Goal: Information Seeking & Learning: Learn about a topic

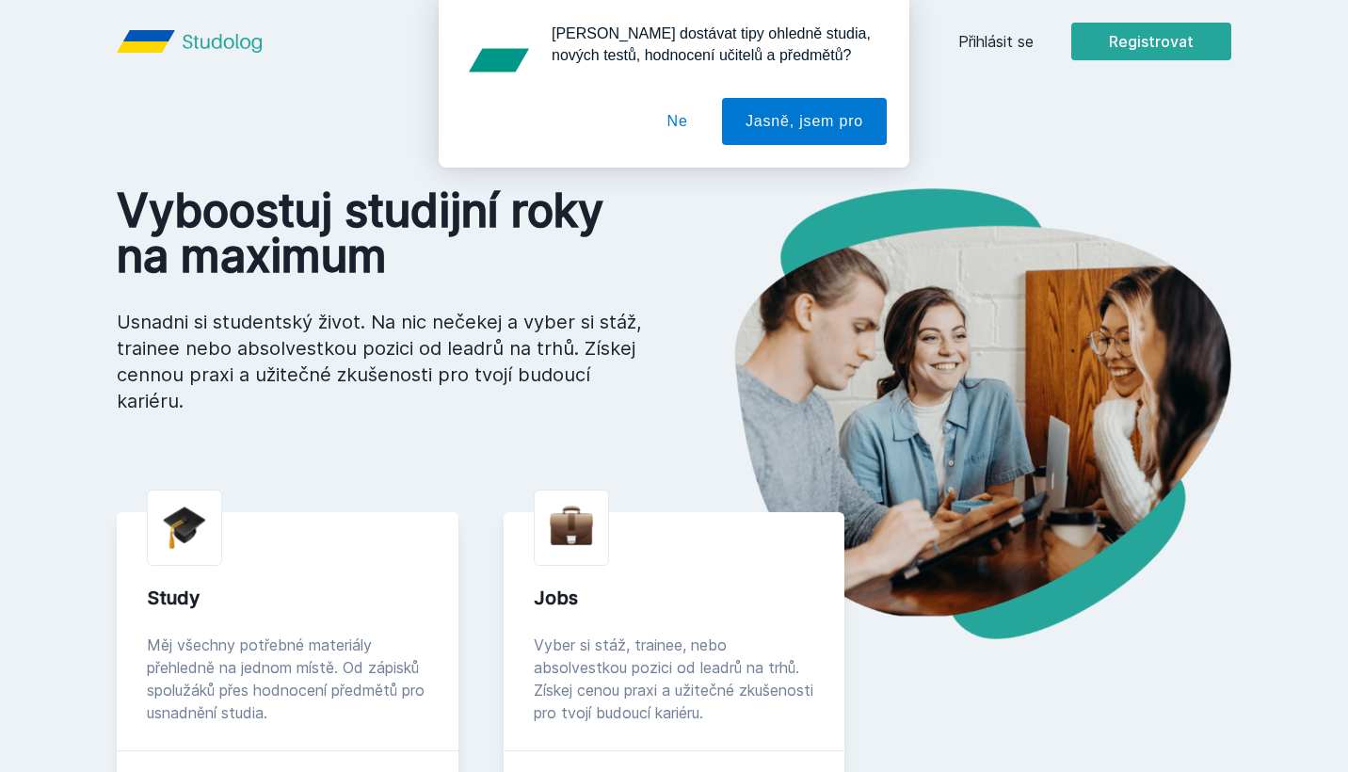
click at [999, 51] on div "[PERSON_NAME] dostávat tipy ohledně studia, nových testů, hodnocení učitelů a p…" at bounding box center [674, 84] width 1348 height 168
click at [1004, 33] on div "[PERSON_NAME] dostávat tipy ohledně studia, nových testů, hodnocení učitelů a p…" at bounding box center [674, 84] width 1348 height 168
click at [669, 105] on button "Ne" at bounding box center [678, 121] width 68 height 47
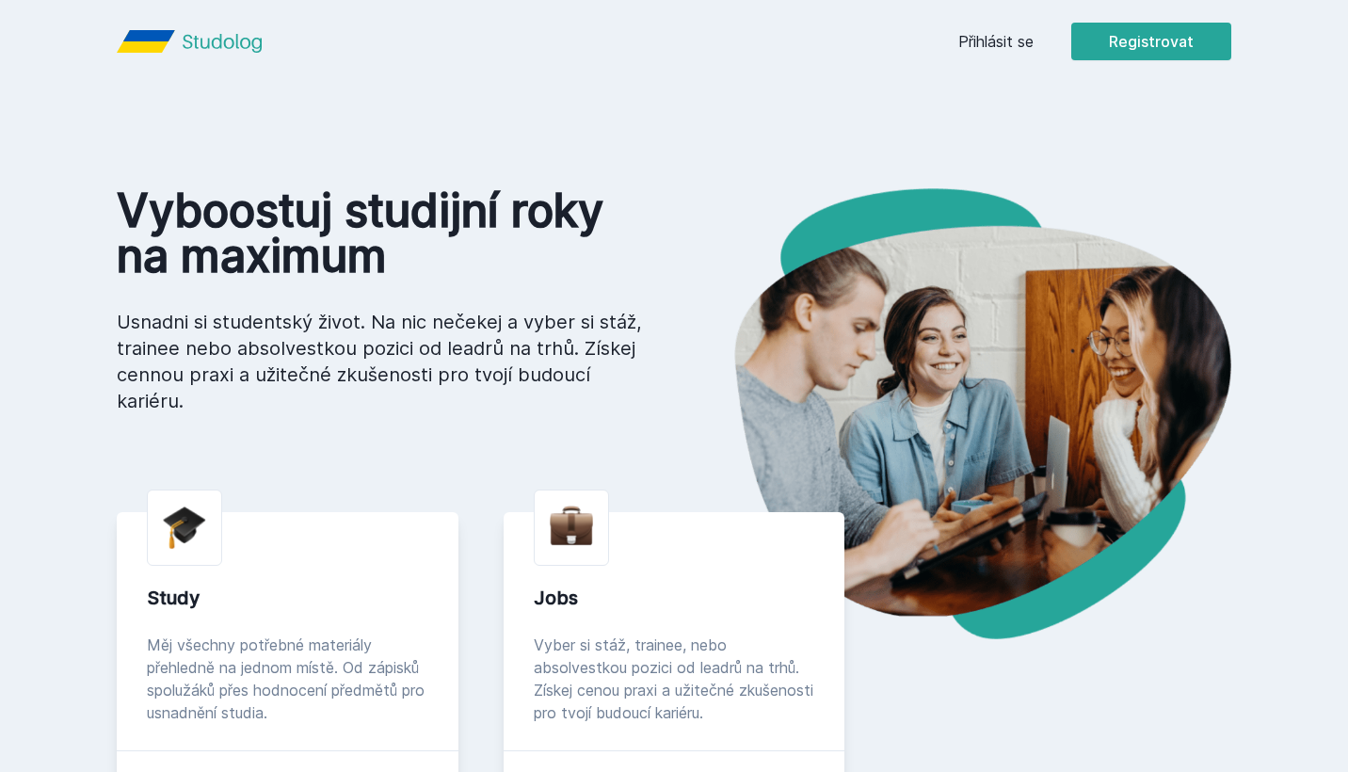
click at [996, 40] on link "Přihlásit se" at bounding box center [995, 41] width 75 height 23
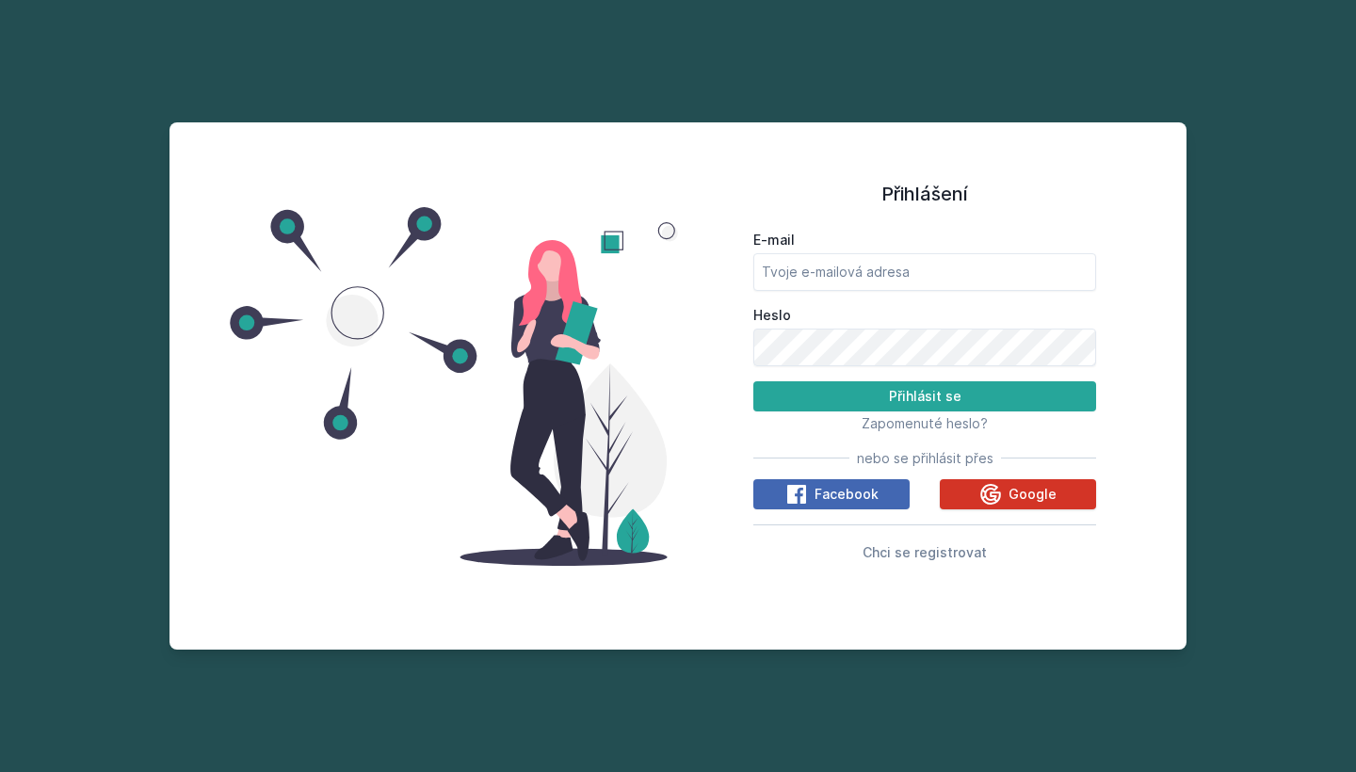
click at [957, 490] on button "Google" at bounding box center [1018, 494] width 156 height 30
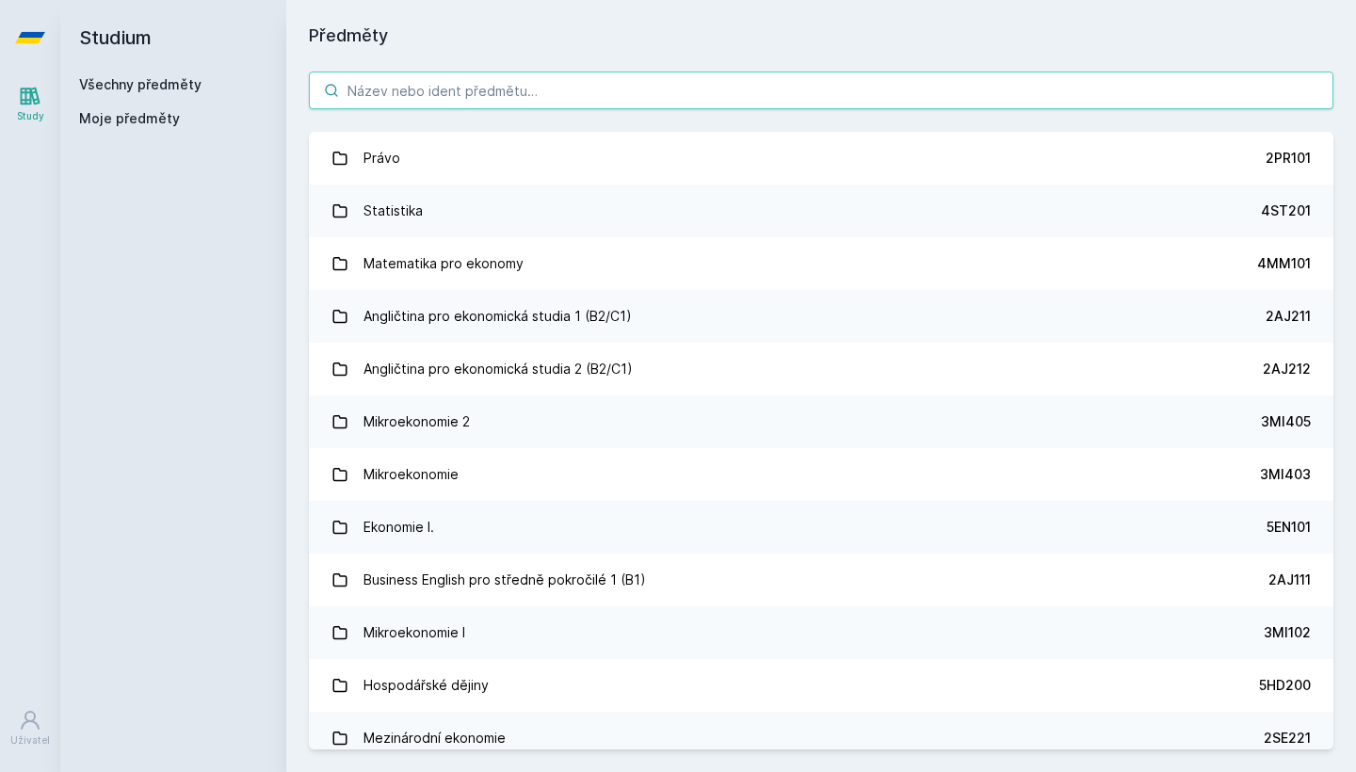
click at [559, 81] on input "search" at bounding box center [821, 91] width 1024 height 38
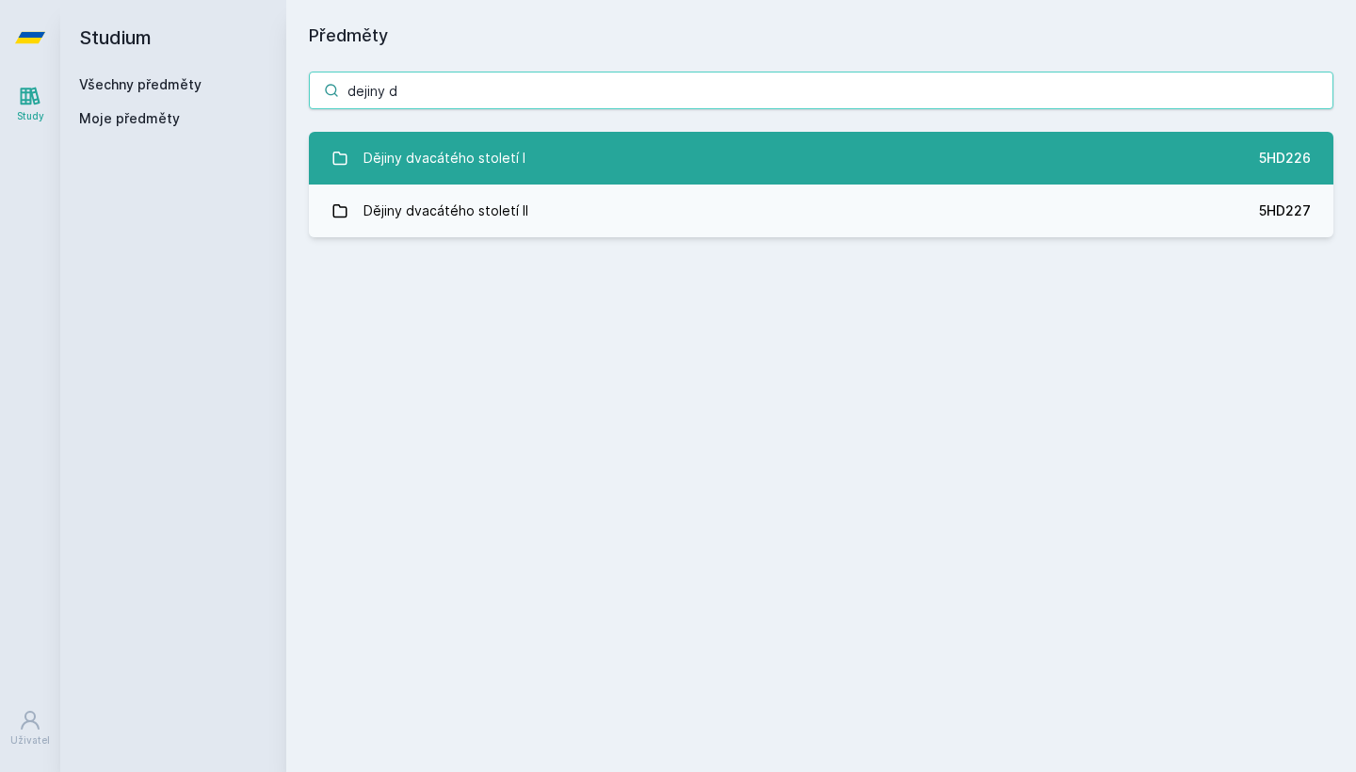
type input "dejiny d"
click at [506, 146] on div "Dějiny dvacátého století I" at bounding box center [444, 158] width 162 height 38
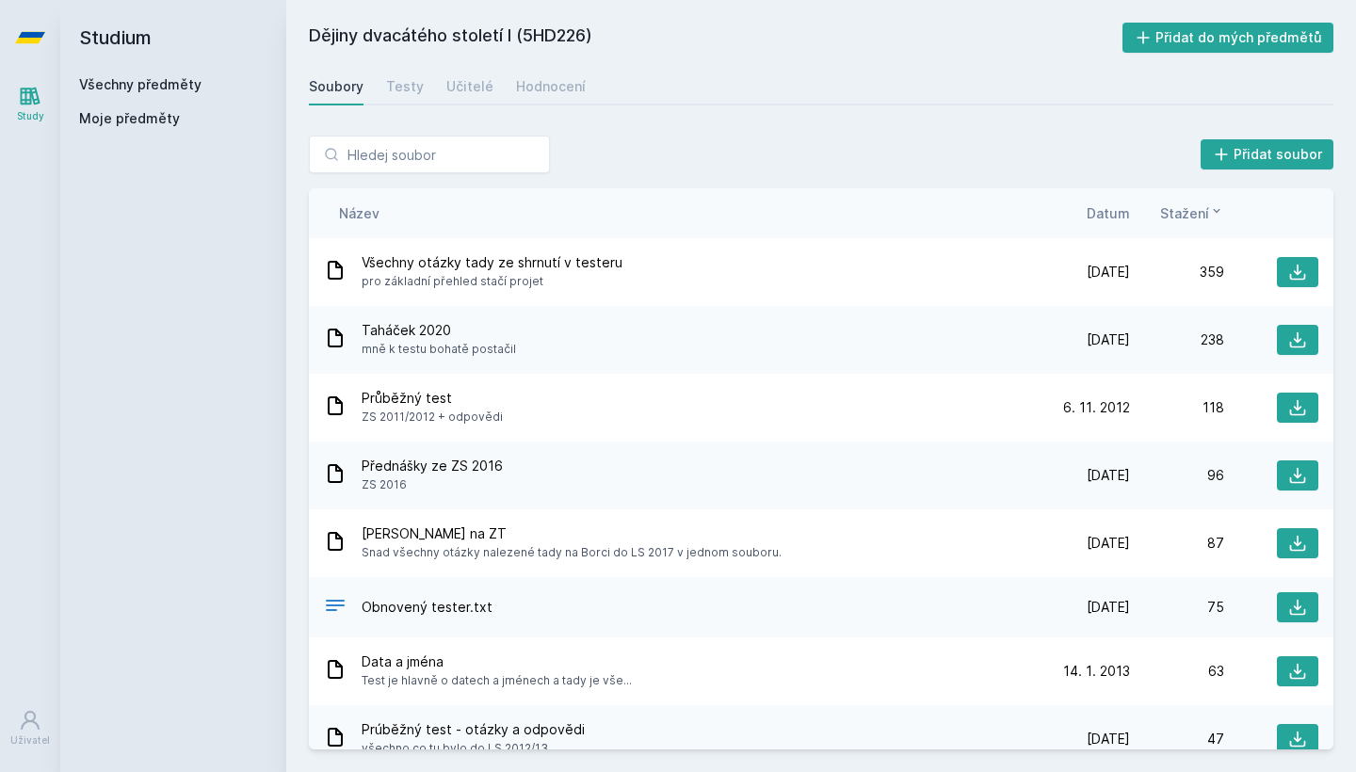
click at [1104, 212] on span "Datum" at bounding box center [1107, 213] width 43 height 20
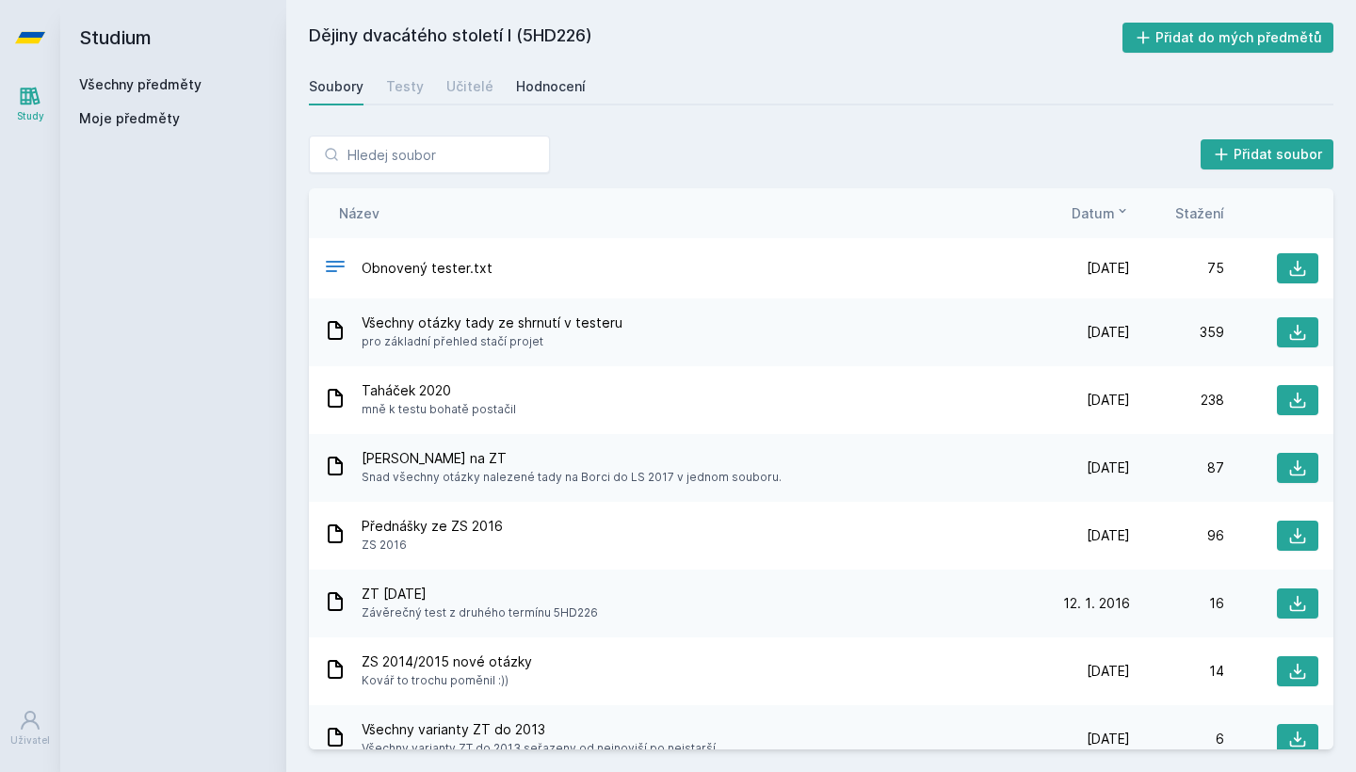
click at [538, 79] on div "Hodnocení" at bounding box center [551, 86] width 70 height 19
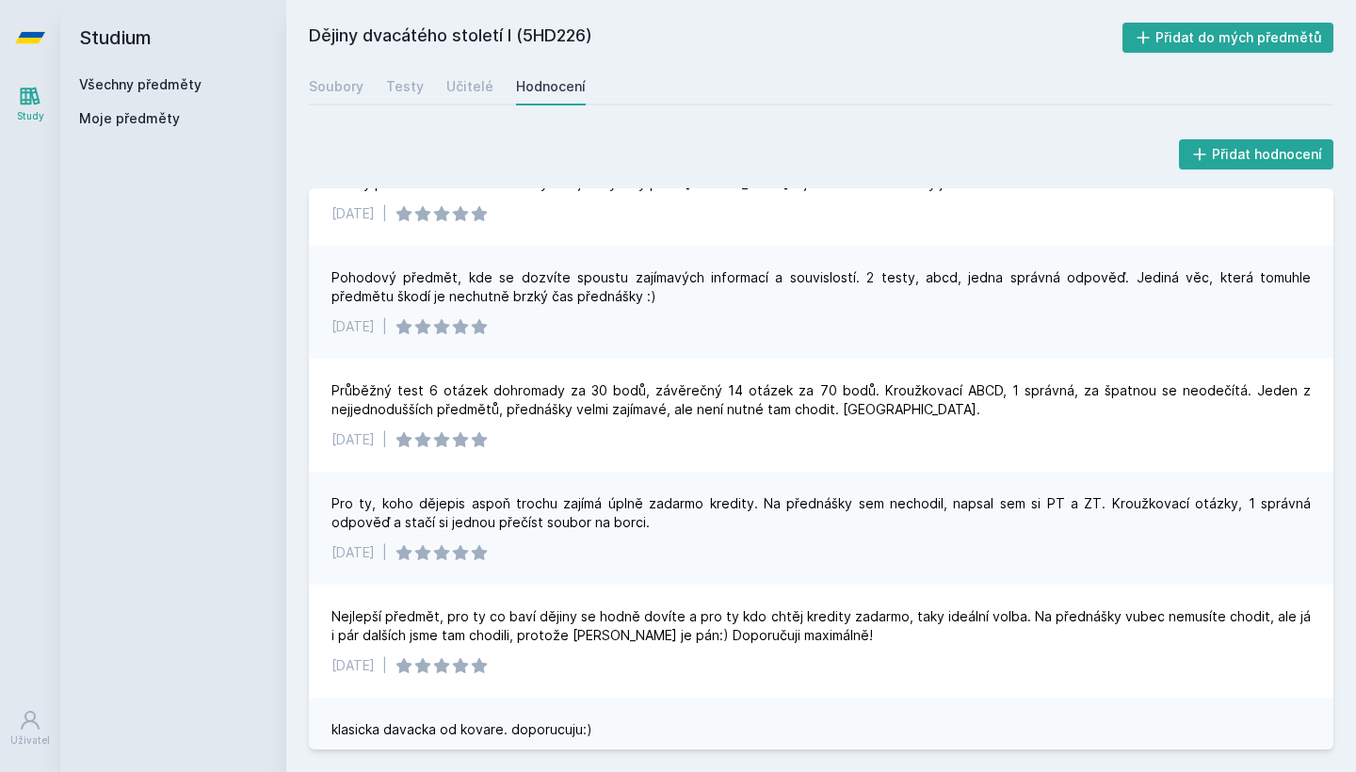
scroll to position [234, 0]
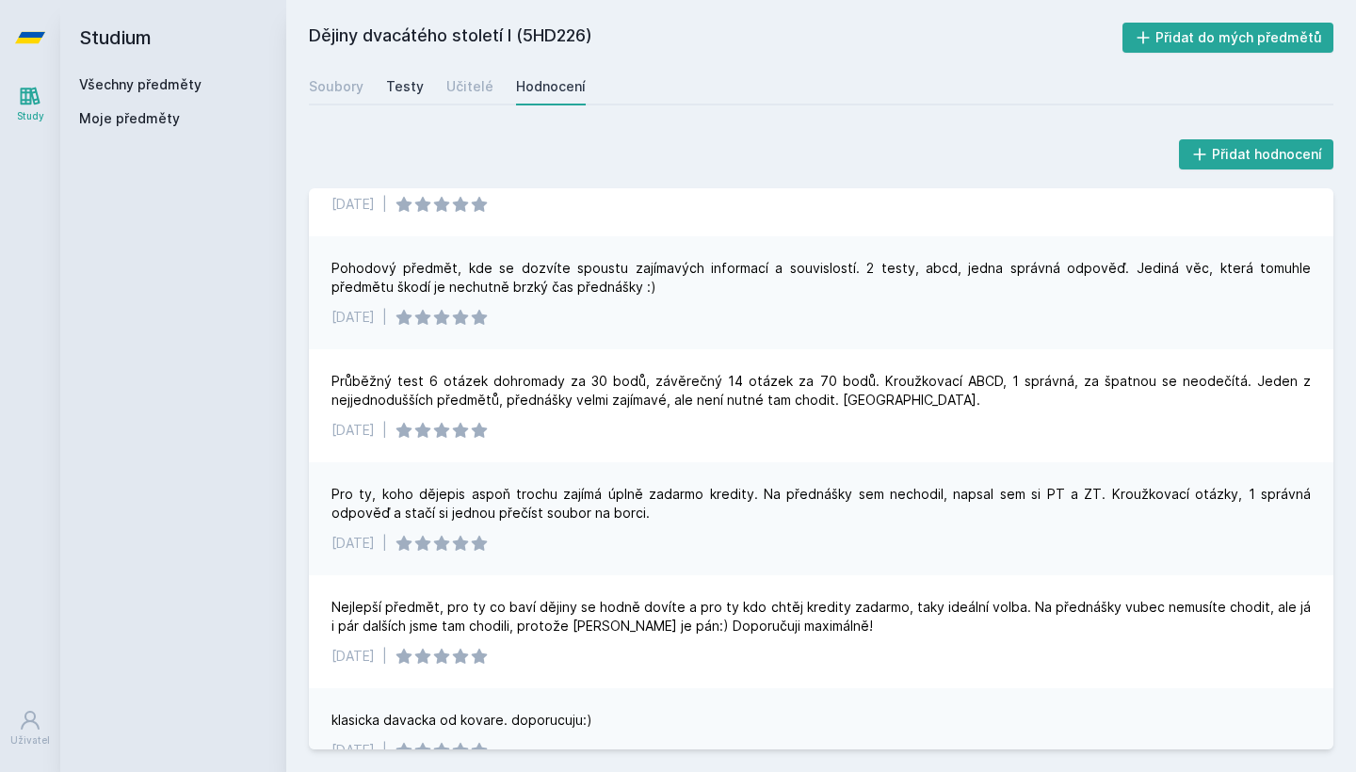
click at [407, 81] on div "Testy" at bounding box center [405, 86] width 38 height 19
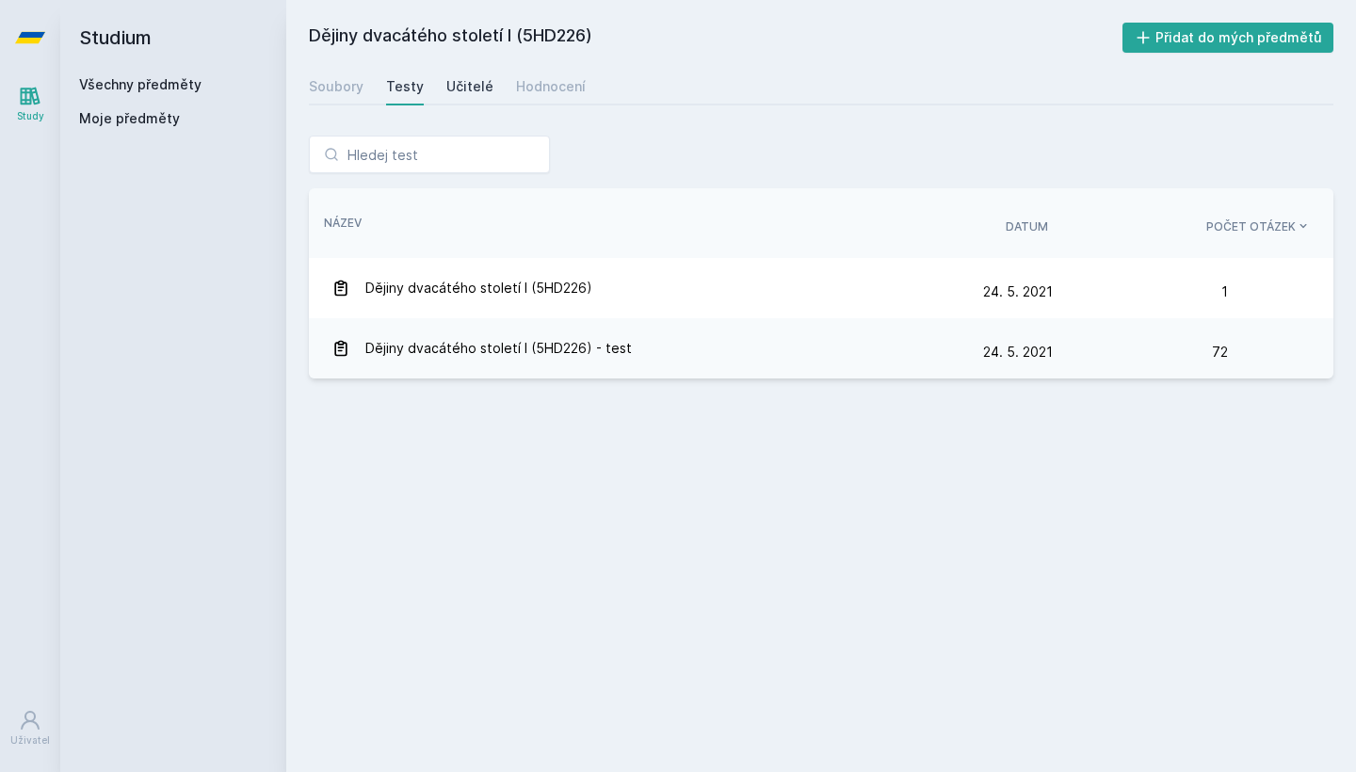
click at [474, 80] on div "Učitelé" at bounding box center [469, 86] width 47 height 19
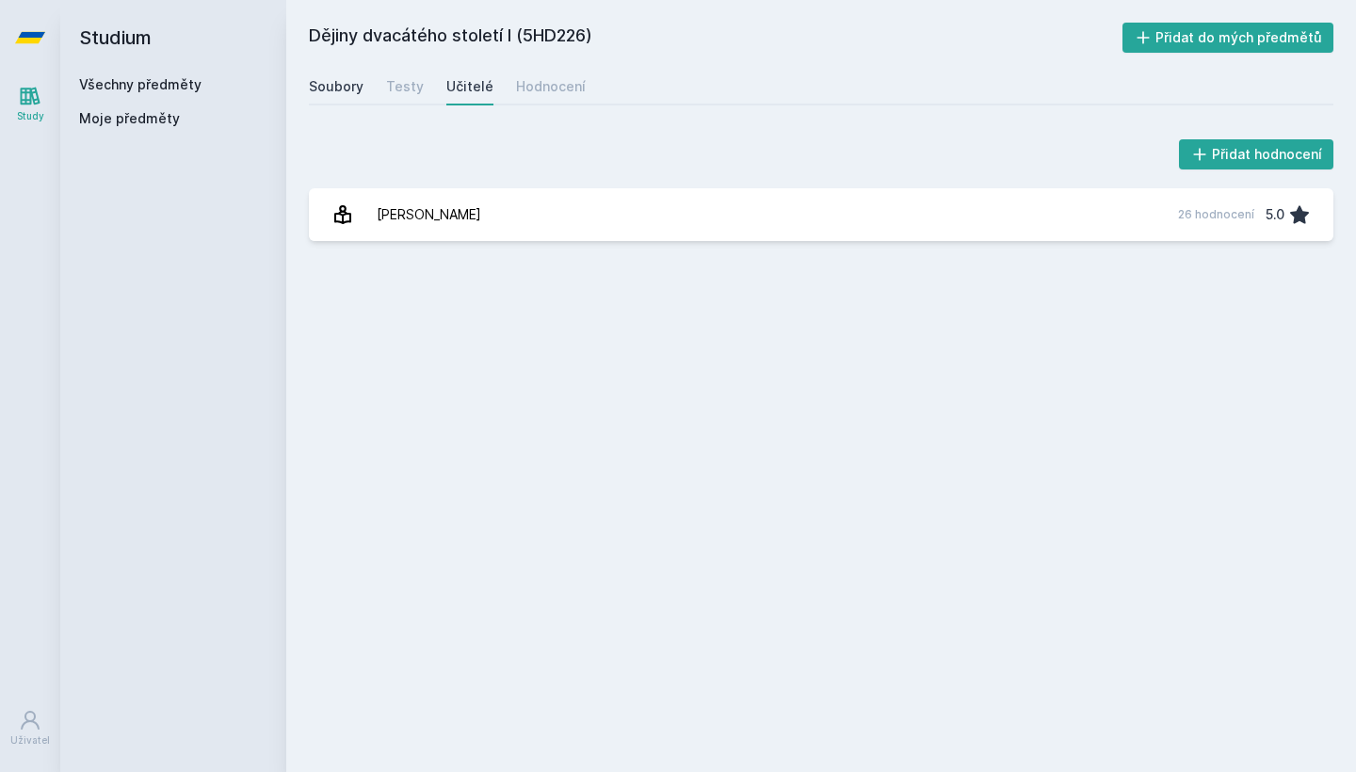
click at [348, 93] on div "Soubory" at bounding box center [336, 86] width 55 height 19
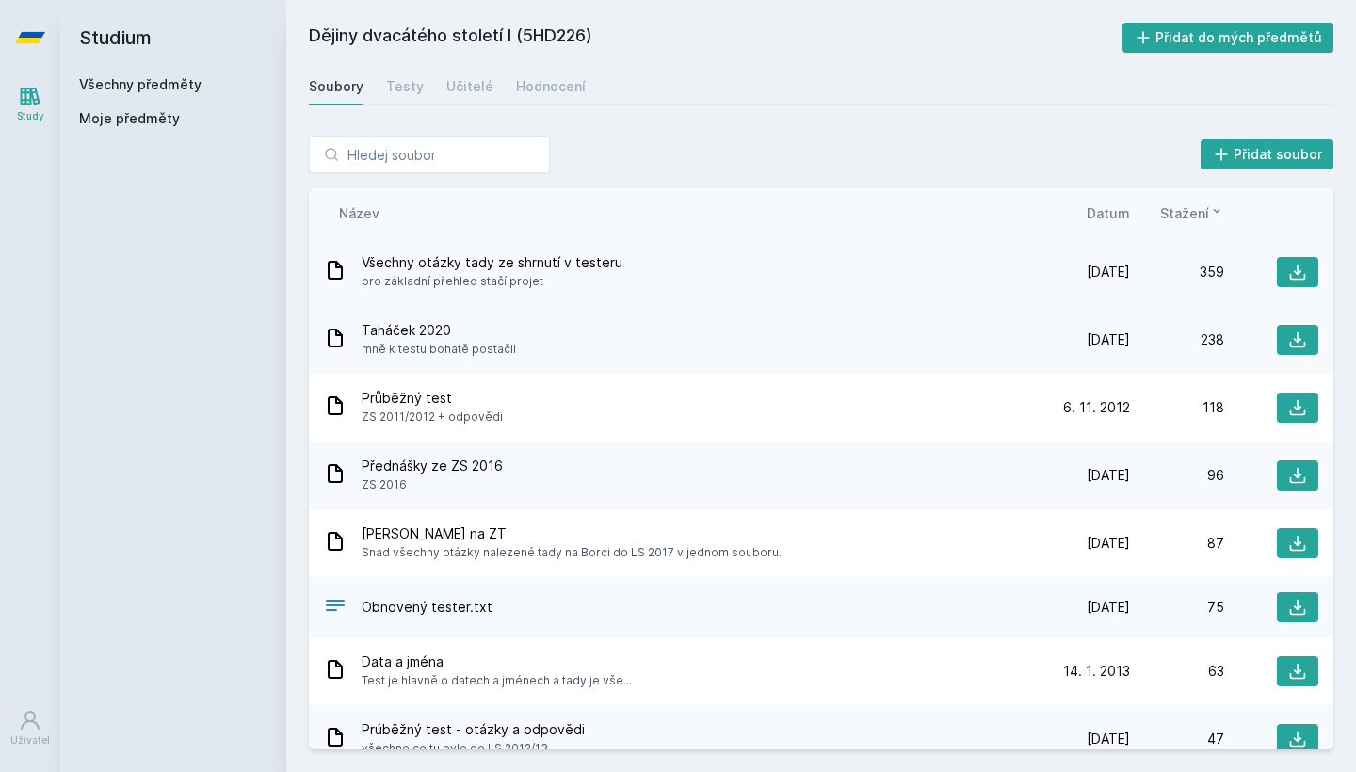
click at [517, 266] on span "Všechny otázky tady ze shrnutí v testeru" at bounding box center [491, 262] width 261 height 19
click at [1267, 274] on div at bounding box center [1271, 272] width 94 height 30
click at [1290, 275] on icon at bounding box center [1298, 273] width 16 height 16
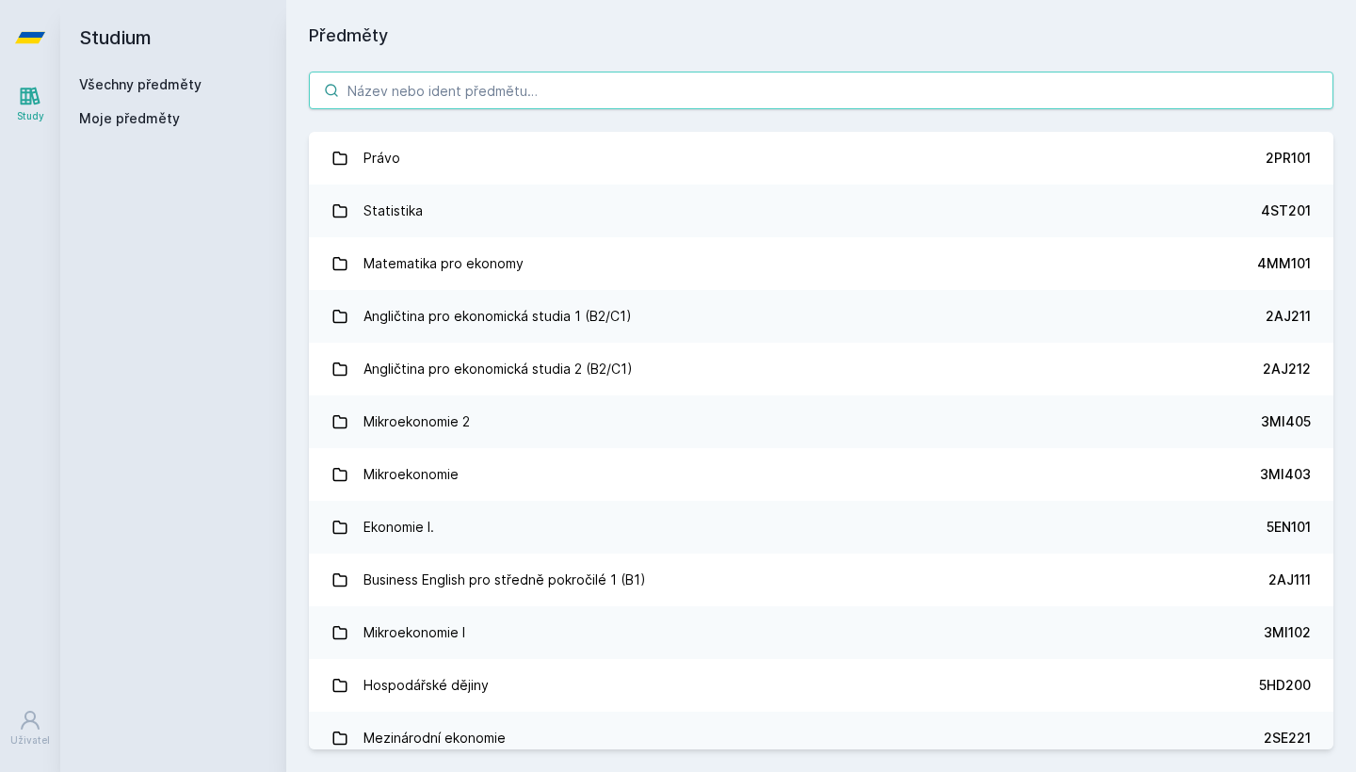
click at [432, 96] on input "search" at bounding box center [821, 91] width 1024 height 38
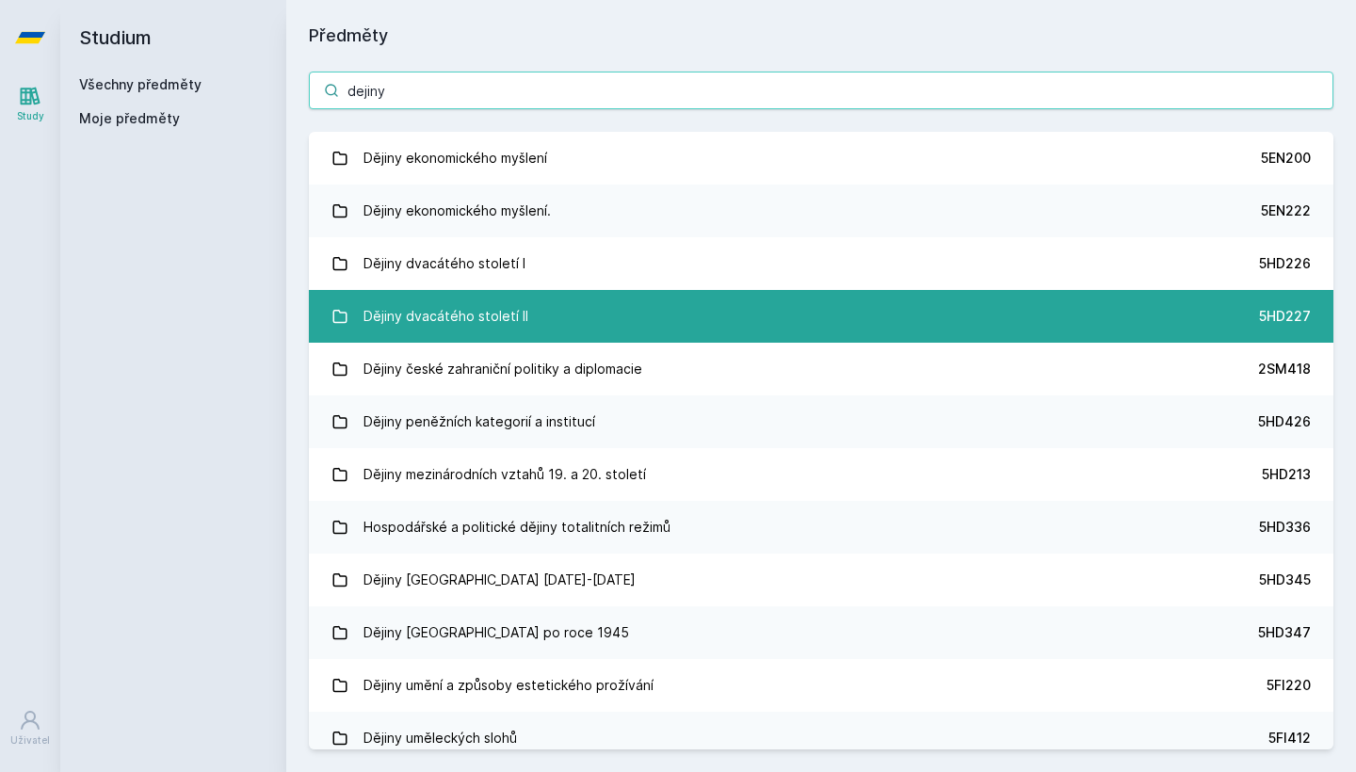
type input "dejiny"
click at [474, 325] on div "Dějiny dvacátého století II" at bounding box center [445, 316] width 165 height 38
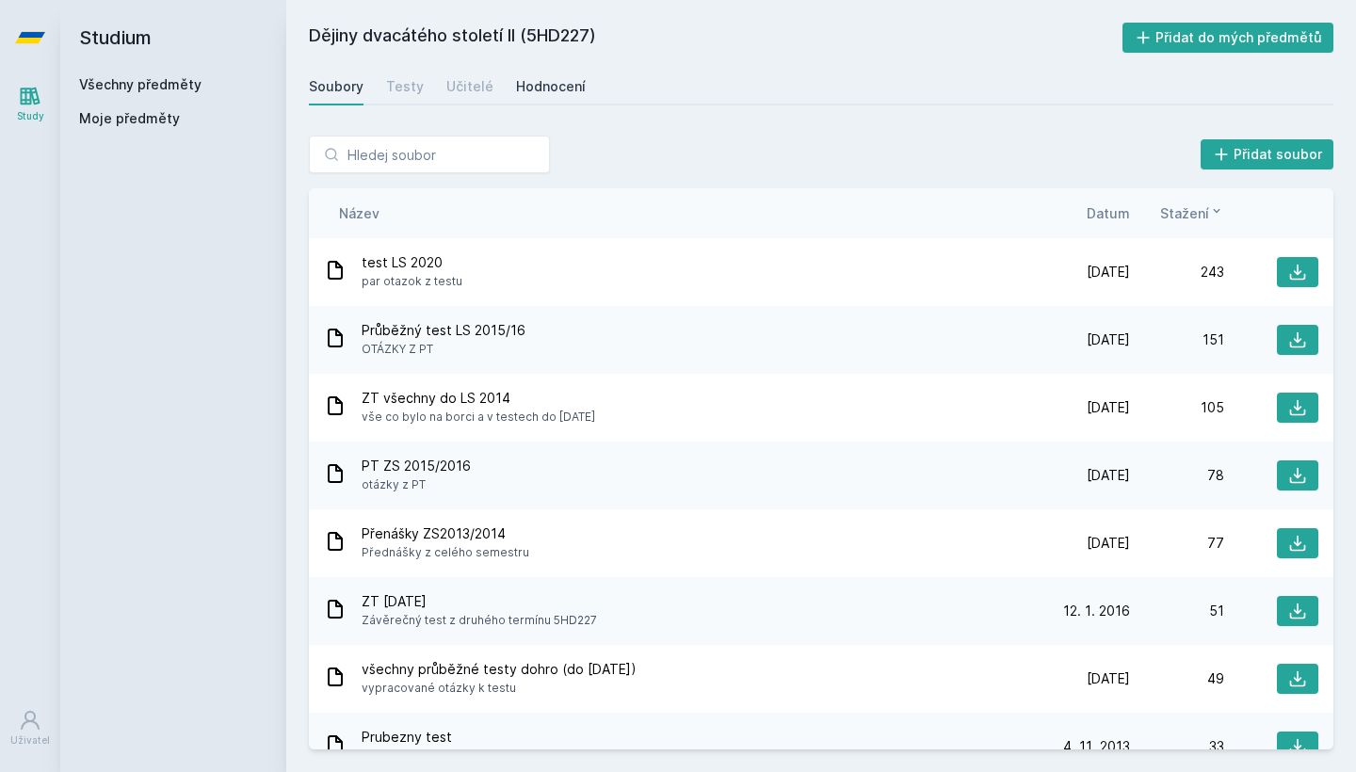
click at [548, 99] on link "Hodnocení" at bounding box center [551, 87] width 70 height 38
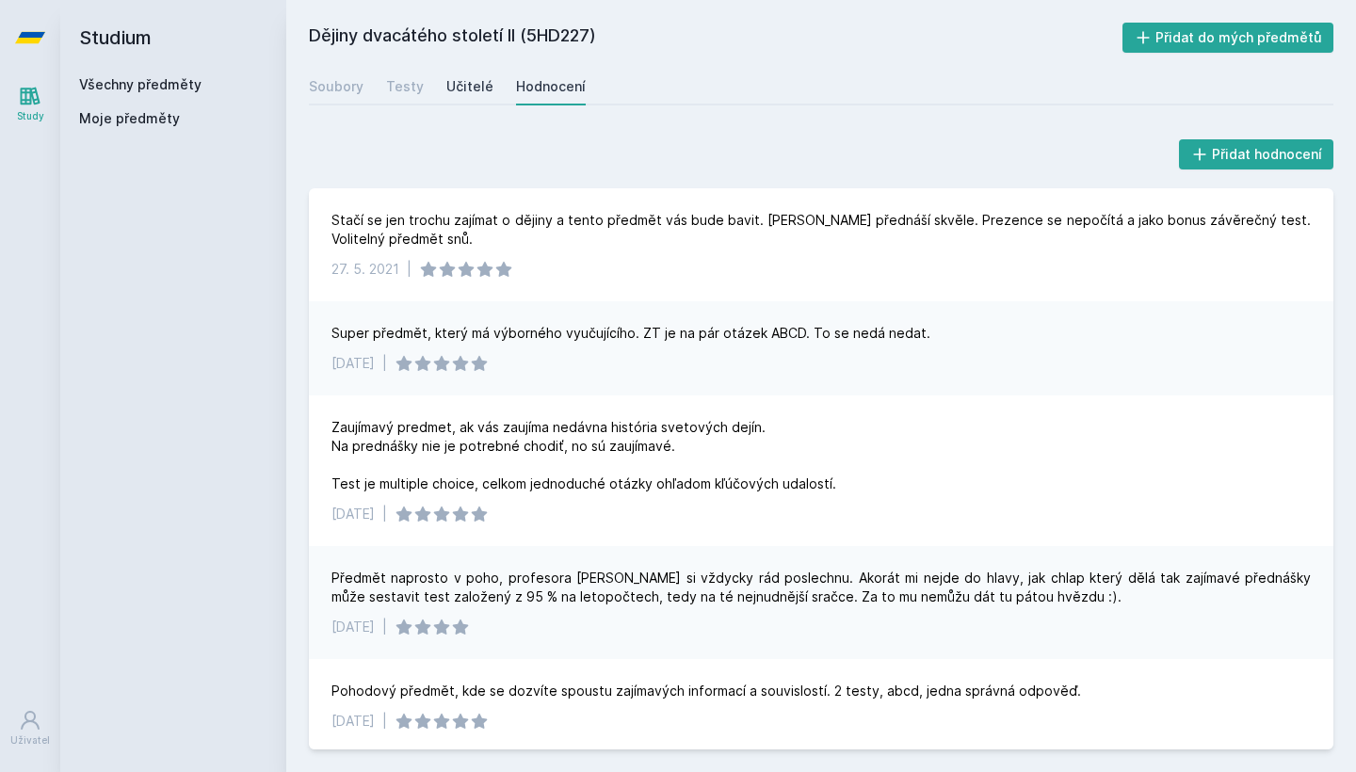
click at [482, 91] on div "Učitelé" at bounding box center [469, 86] width 47 height 19
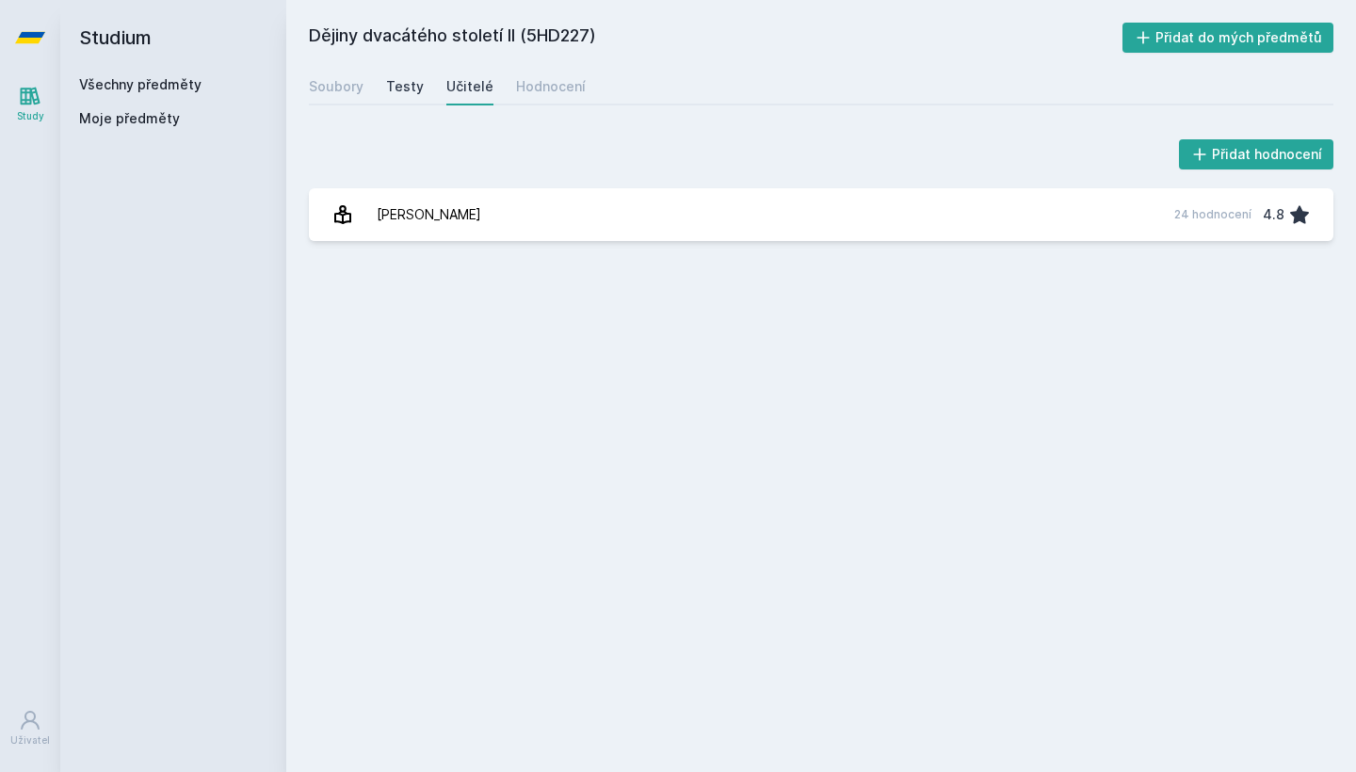
click at [409, 95] on div "Testy" at bounding box center [405, 86] width 38 height 19
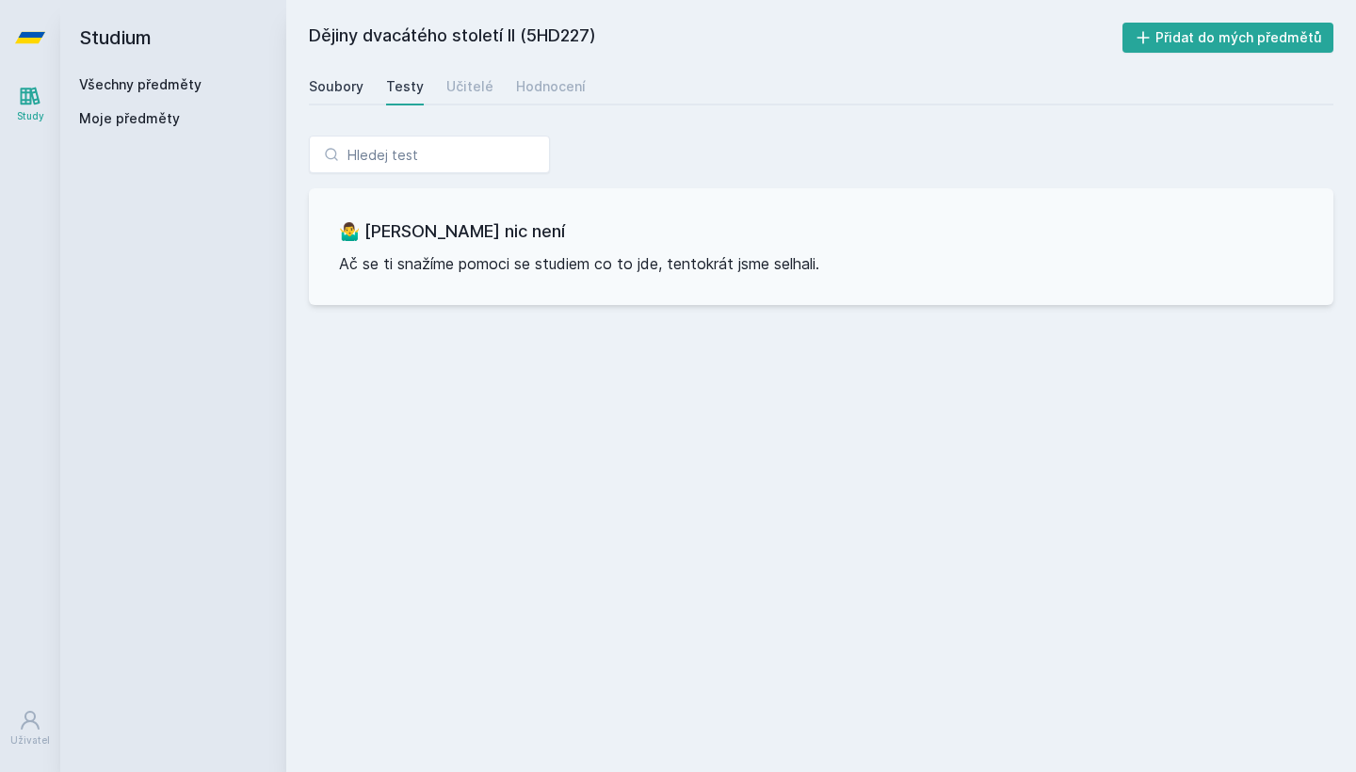
click at [341, 95] on link "Soubory" at bounding box center [336, 87] width 55 height 38
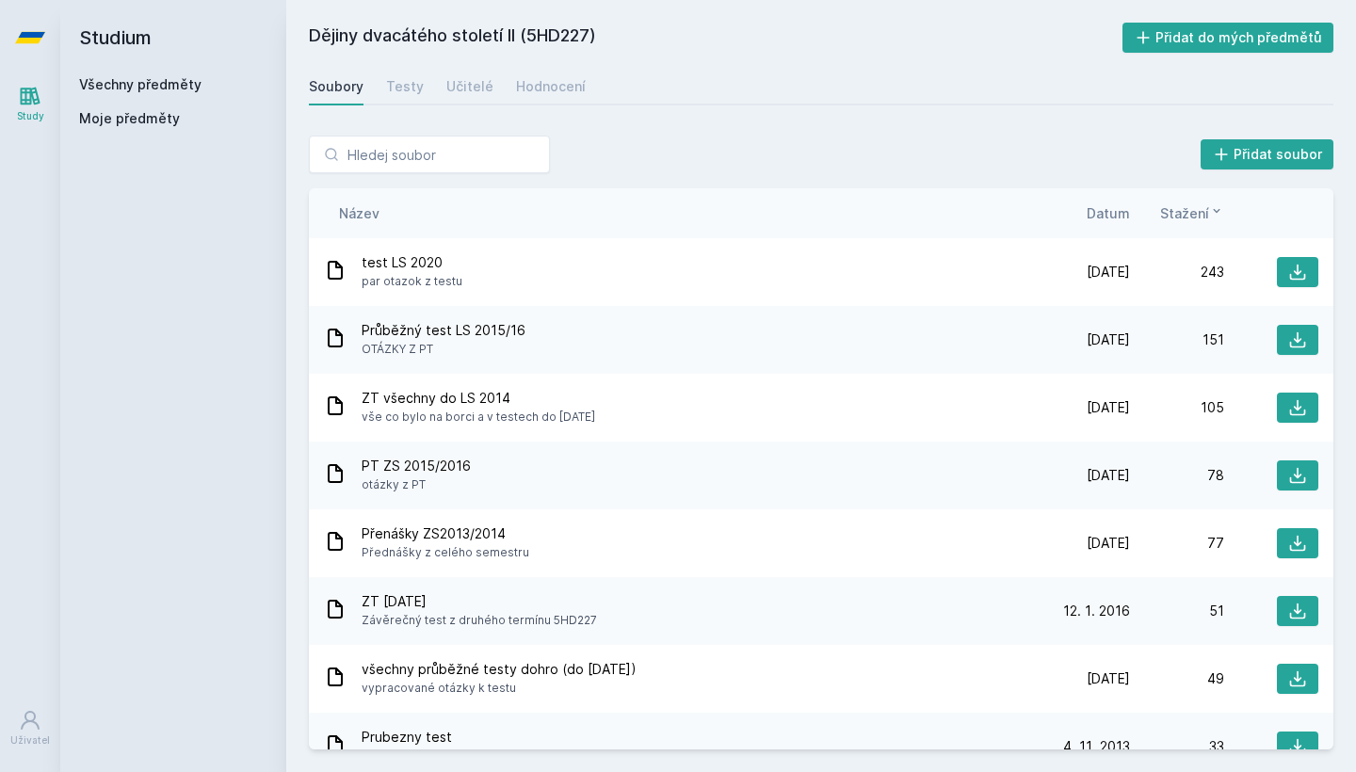
click at [1110, 213] on span "Datum" at bounding box center [1107, 213] width 43 height 20
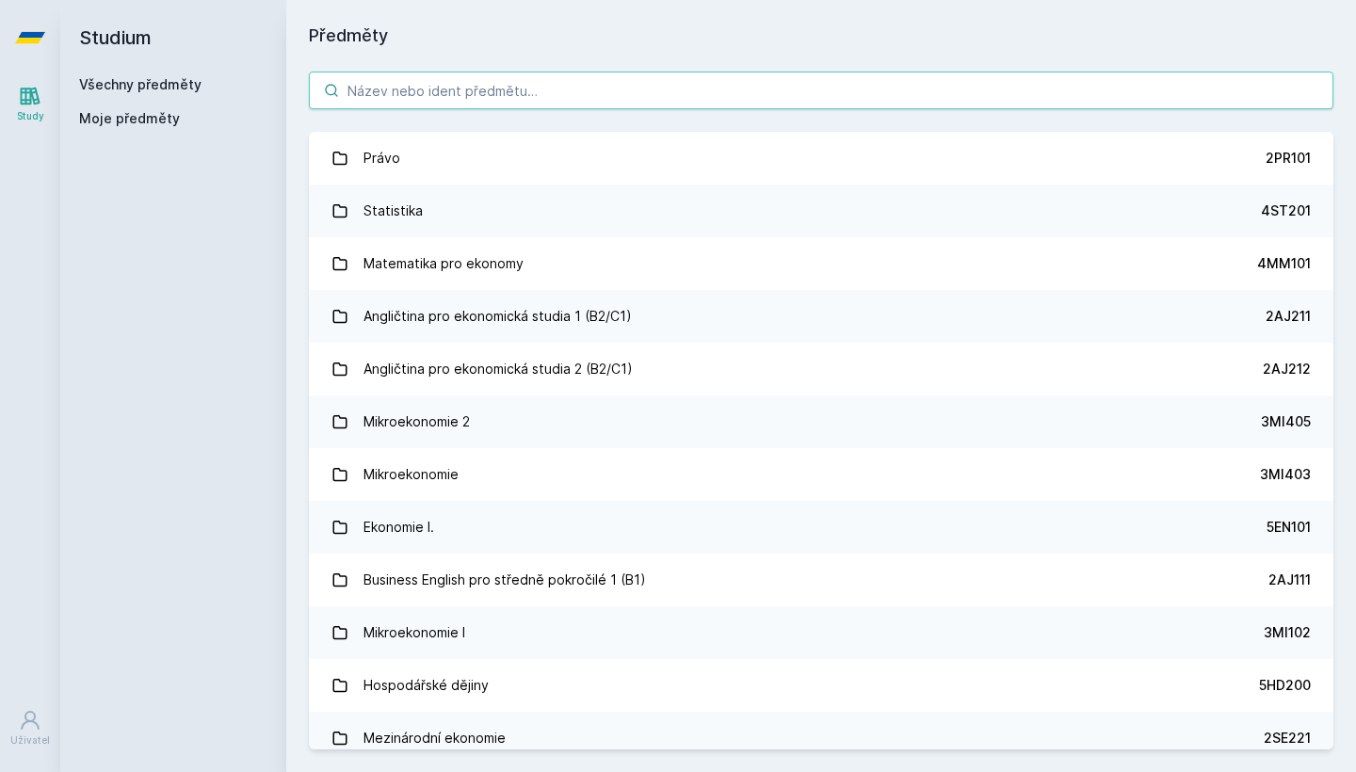
click at [433, 104] on input "search" at bounding box center [821, 91] width 1024 height 38
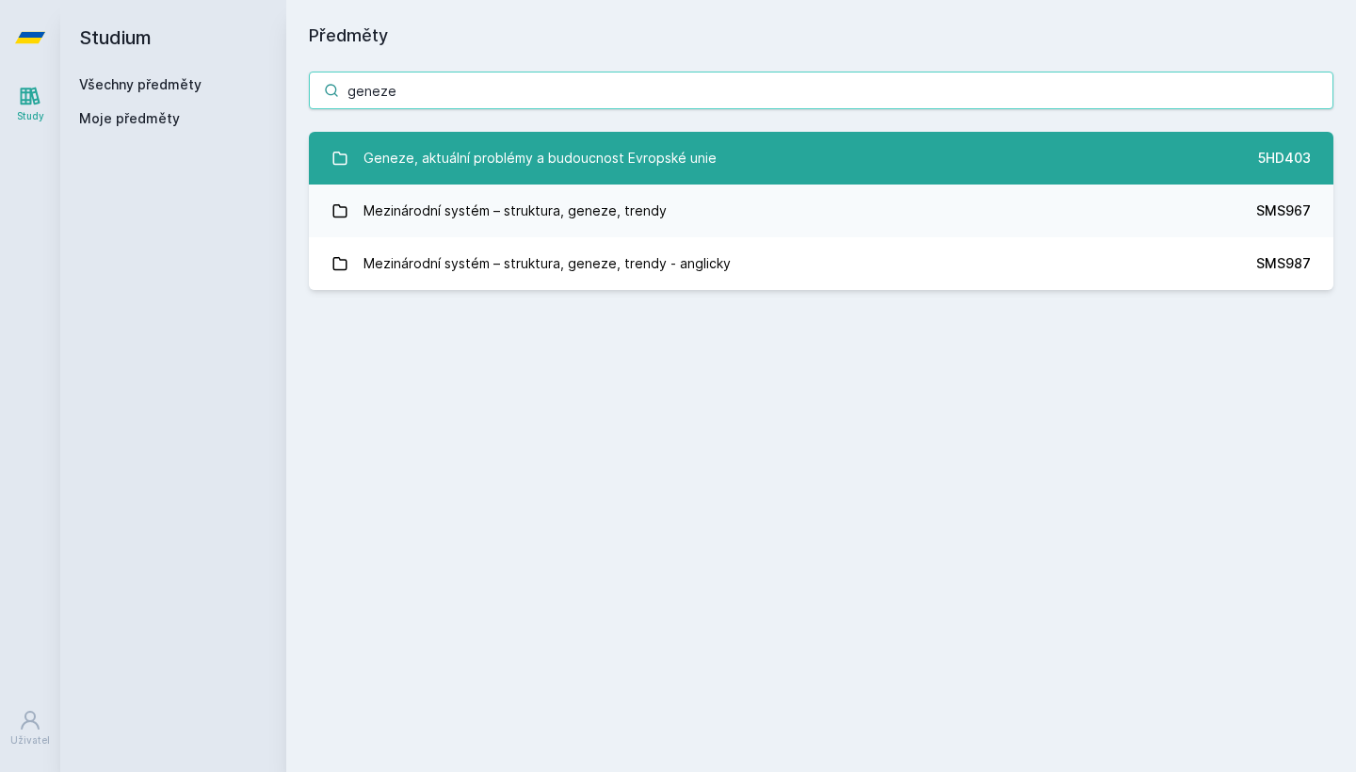
type input "geneze"
click at [475, 166] on div "Geneze, aktuální problémy a budoucnost Evropské unie" at bounding box center [539, 158] width 353 height 38
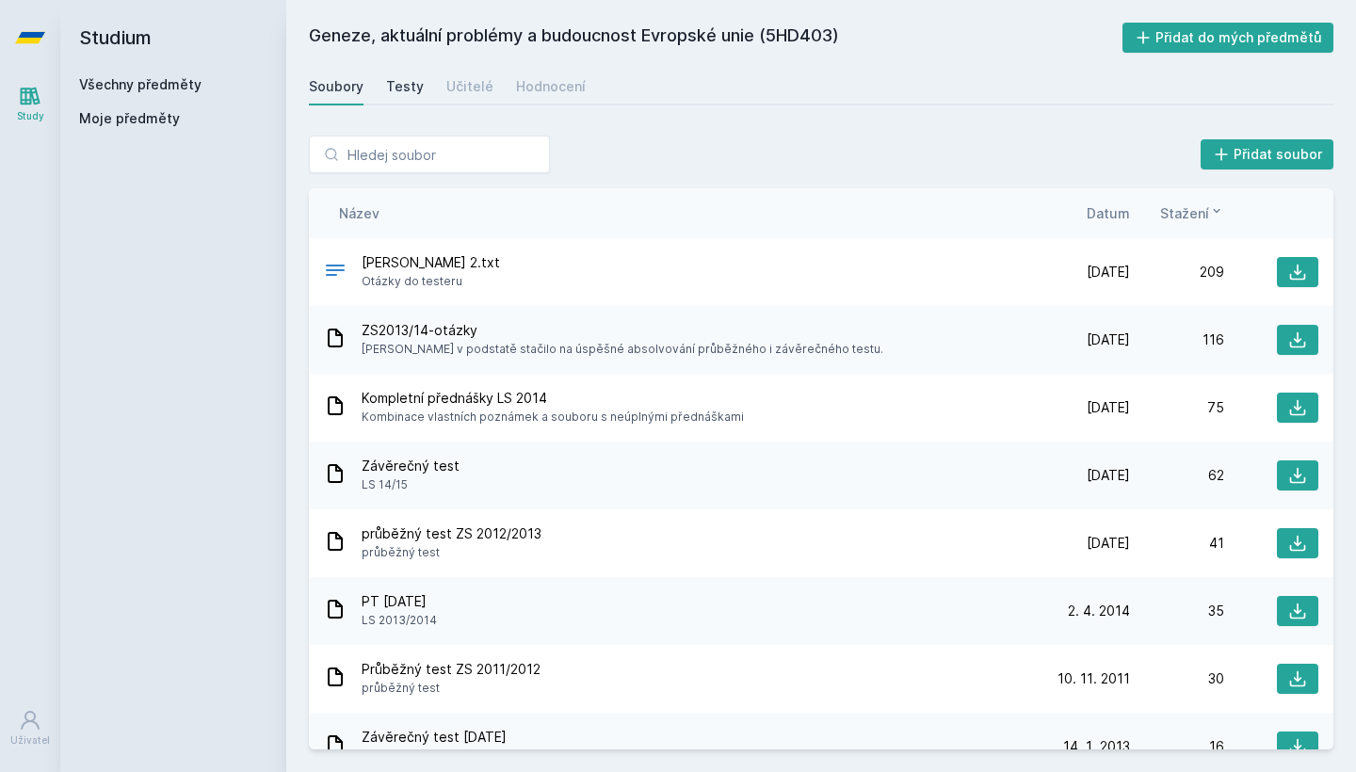
click at [415, 84] on div "Testy" at bounding box center [405, 86] width 38 height 19
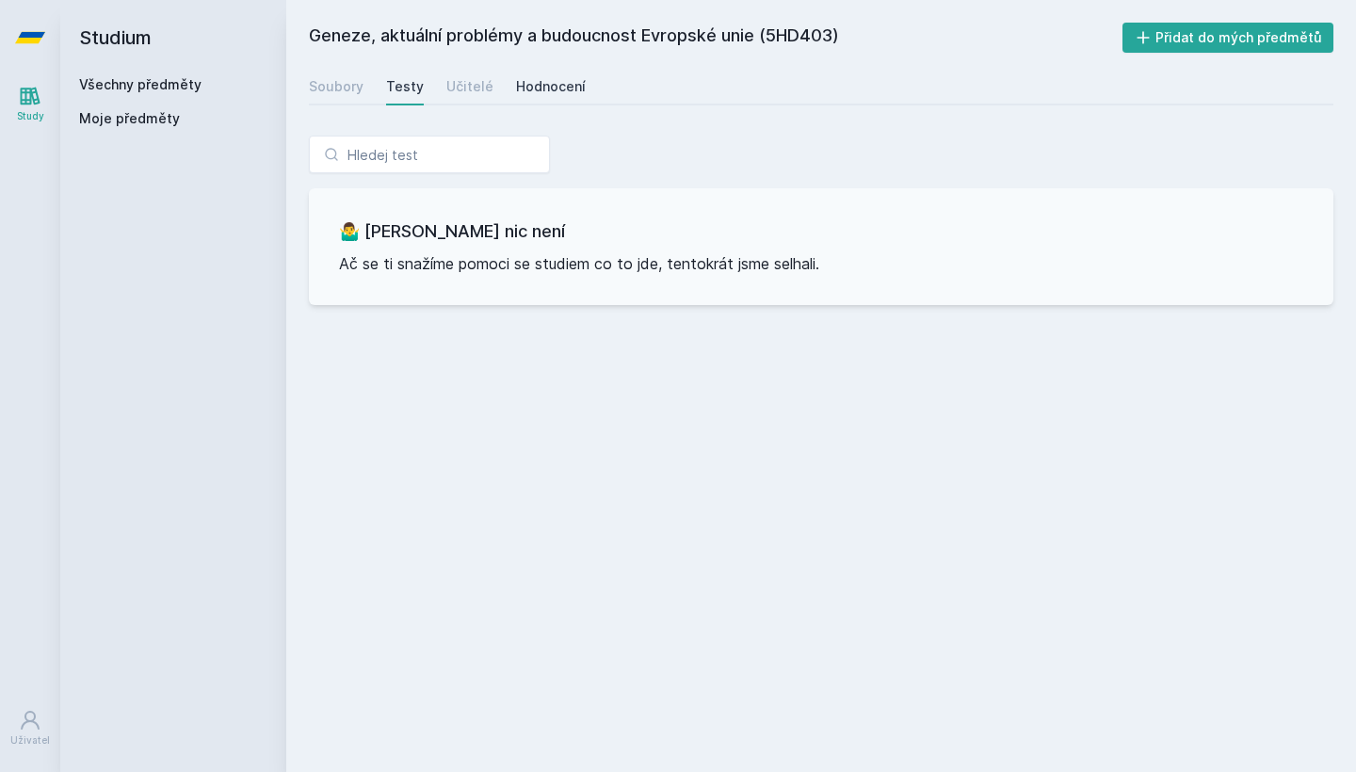
click at [552, 76] on link "Hodnocení" at bounding box center [551, 87] width 70 height 38
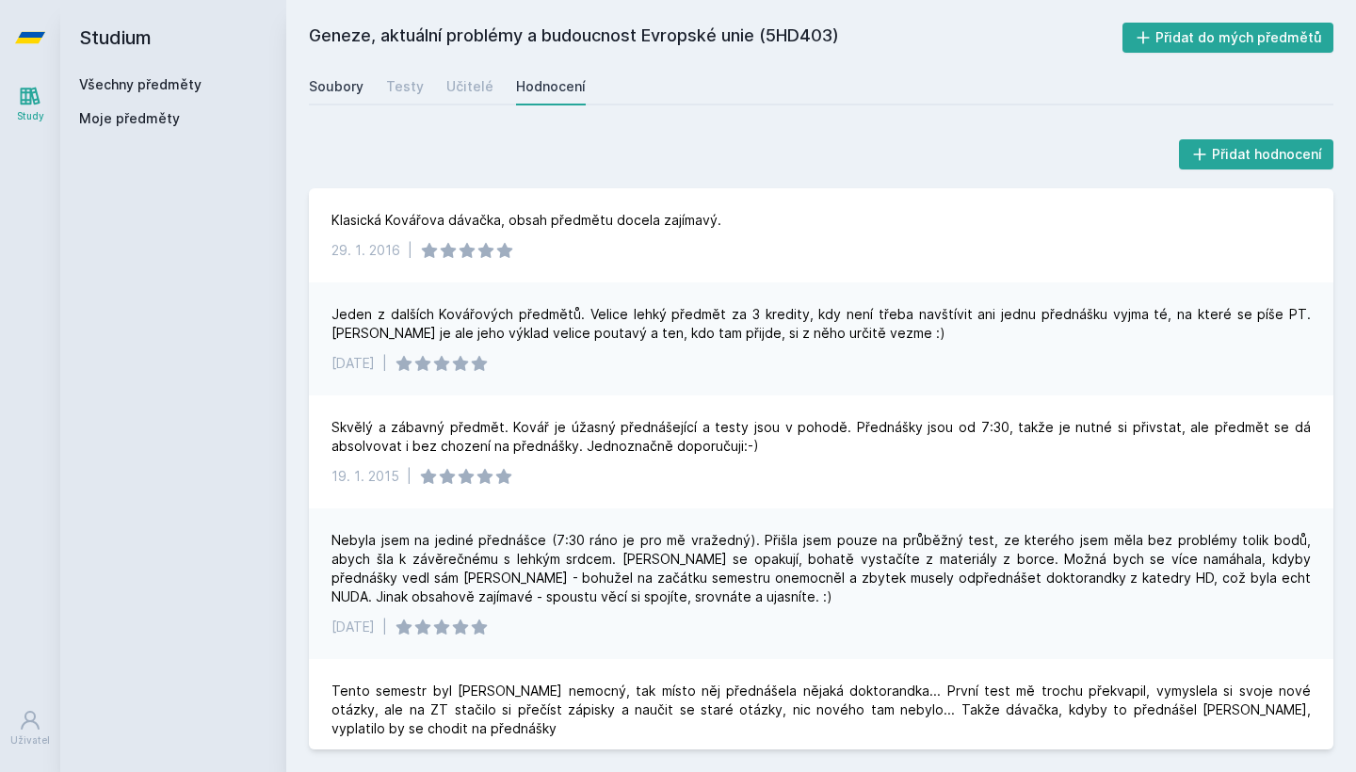
click at [347, 87] on div "Soubory" at bounding box center [336, 86] width 55 height 19
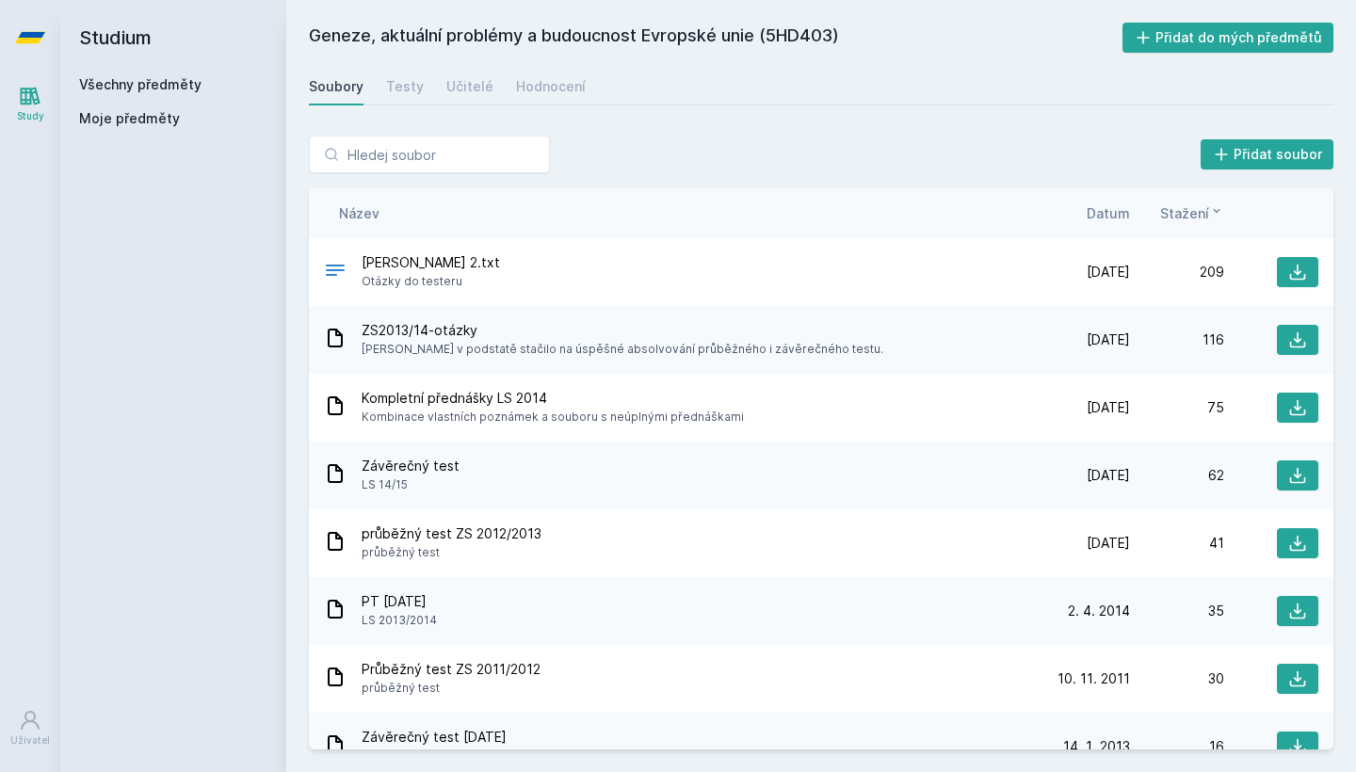
click at [1111, 207] on span "Datum" at bounding box center [1107, 213] width 43 height 20
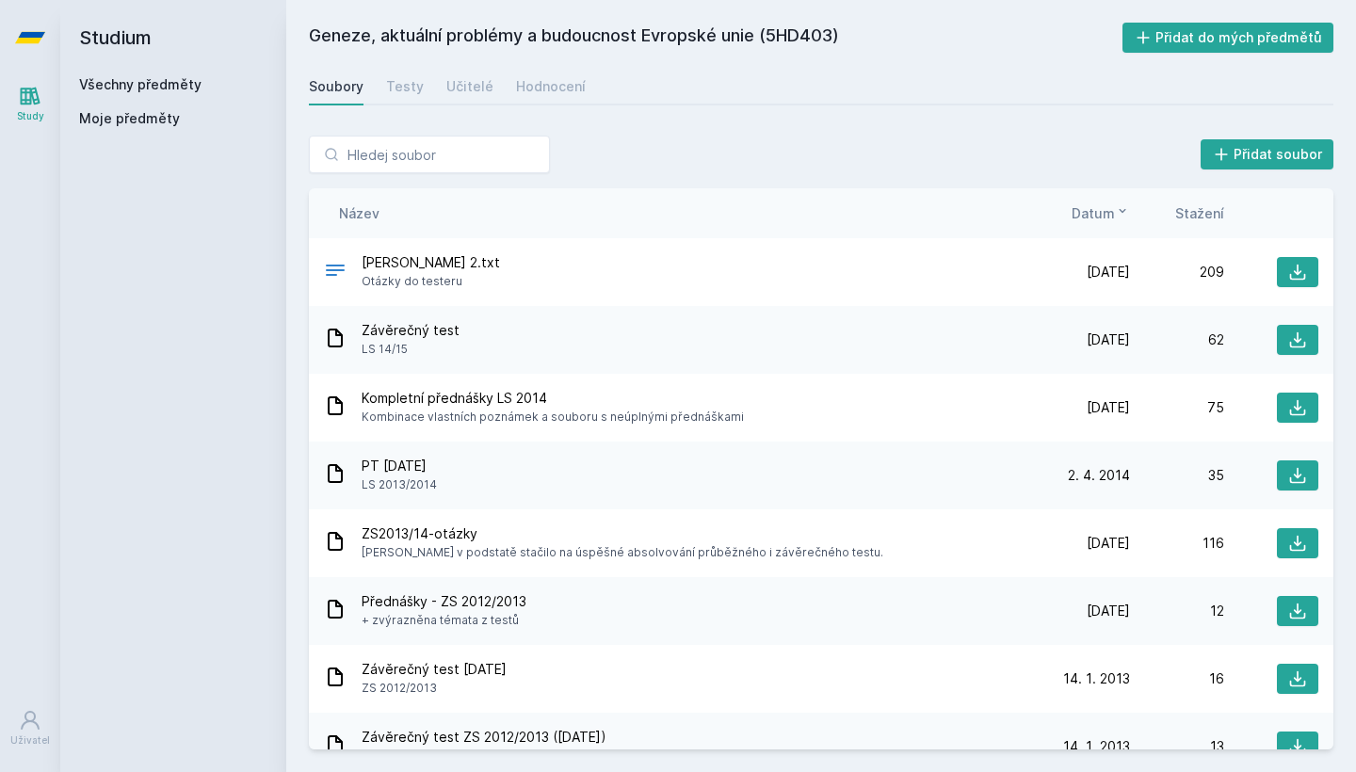
click at [1111, 207] on span "Datum" at bounding box center [1092, 213] width 43 height 20
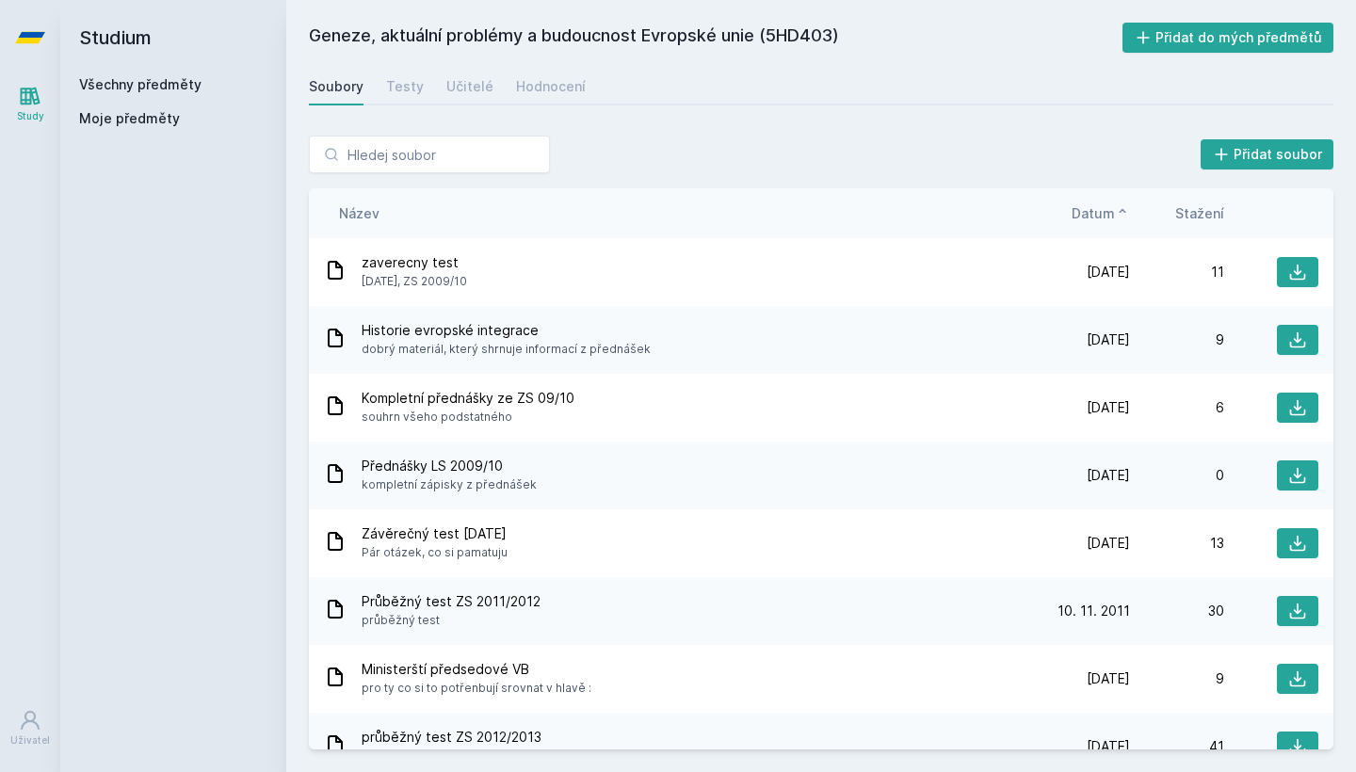
click at [1111, 207] on span "Datum" at bounding box center [1092, 213] width 43 height 20
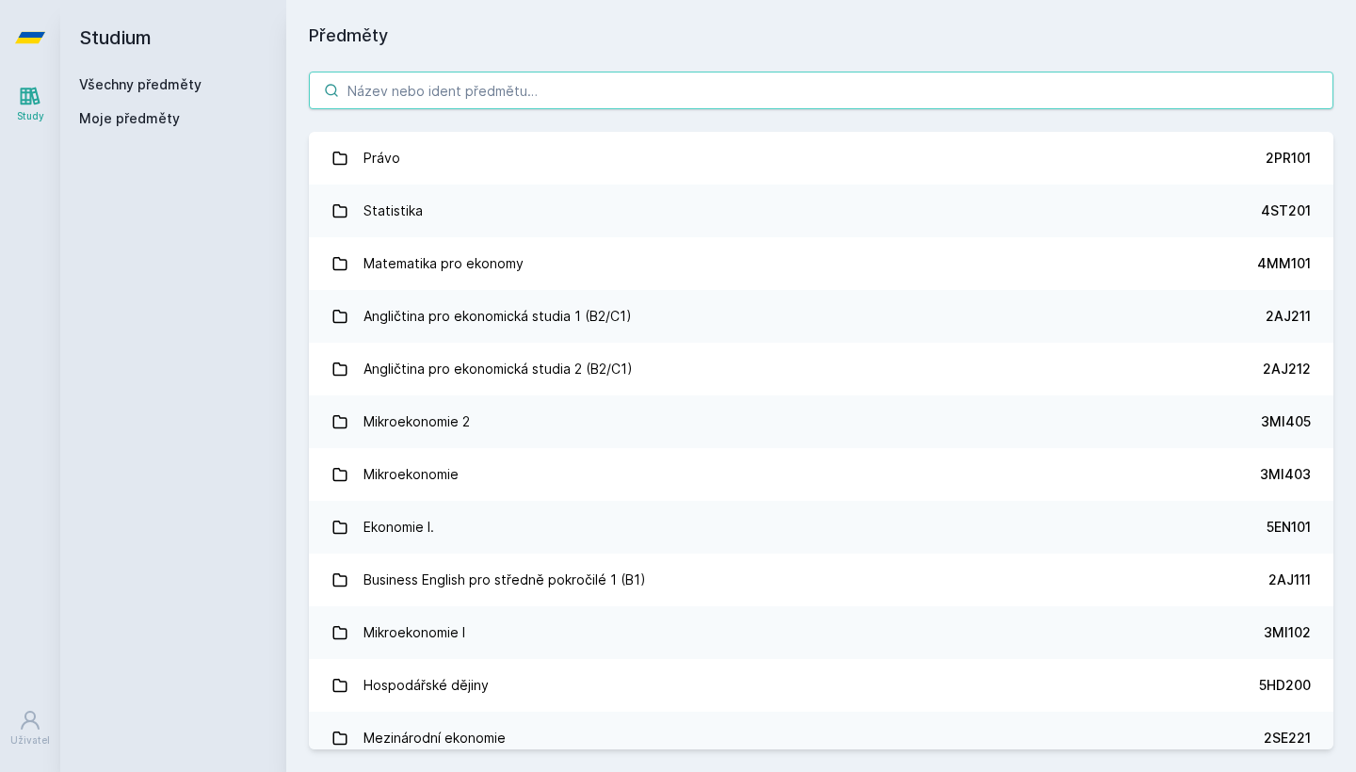
click at [371, 87] on input "search" at bounding box center [821, 91] width 1024 height 38
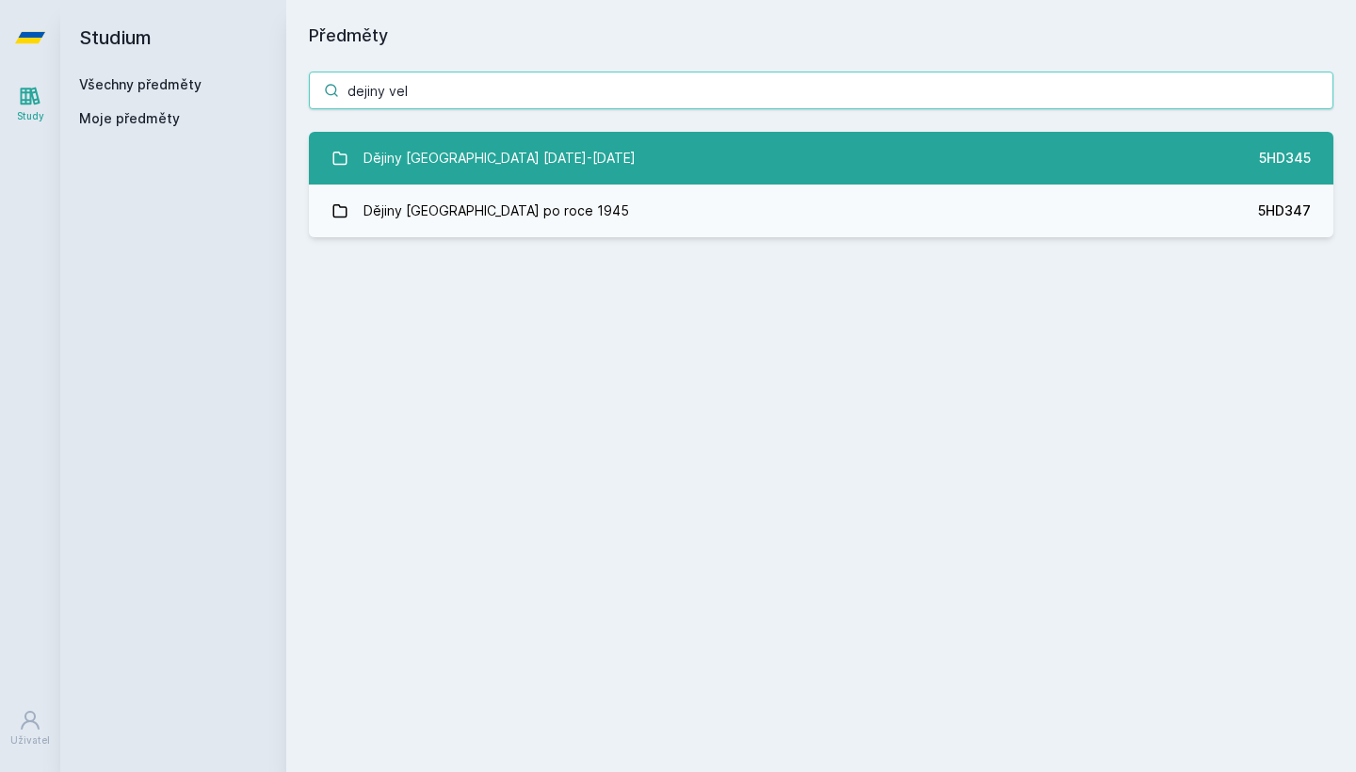
type input "dejiny vel"
click at [586, 149] on link "Dějiny [GEOGRAPHIC_DATA] [DATE]-[DATE] 5HD345" at bounding box center [821, 158] width 1024 height 53
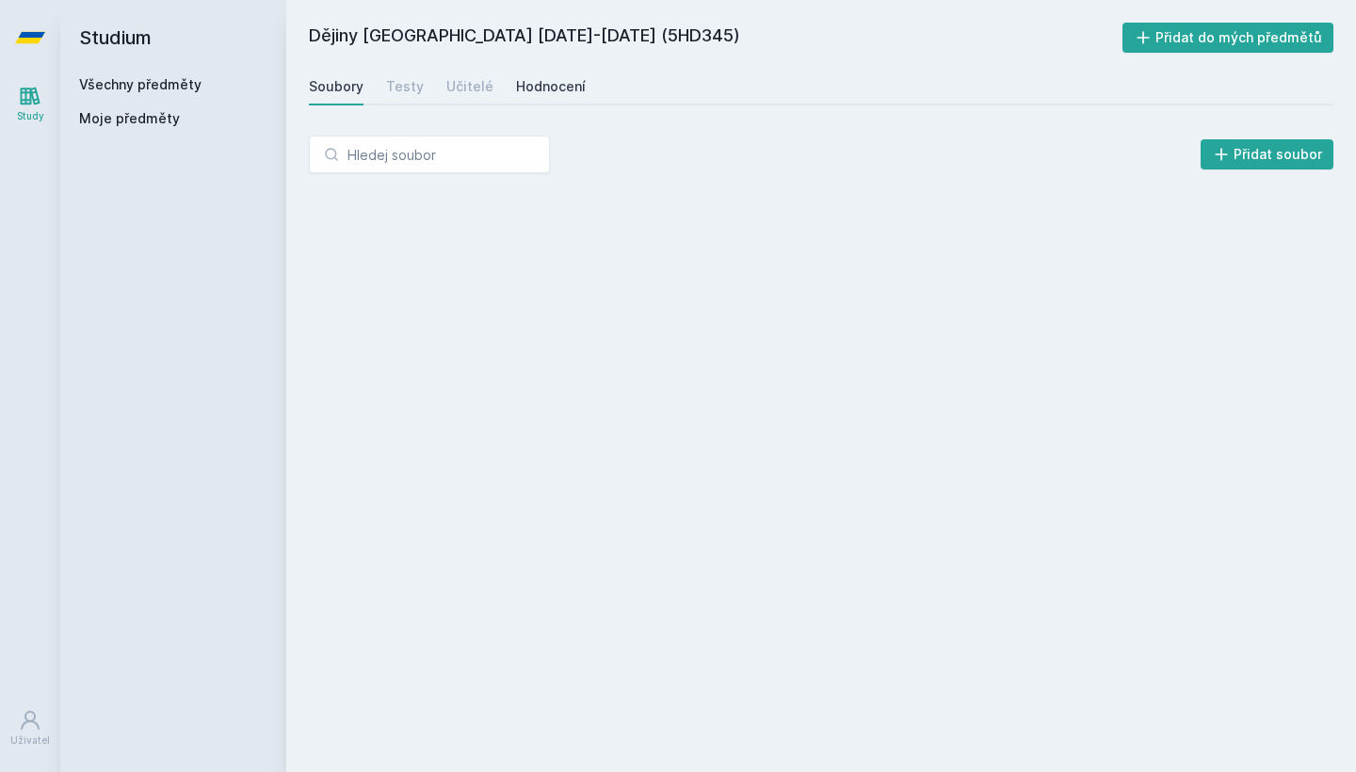
click at [564, 81] on div "Hodnocení" at bounding box center [551, 86] width 70 height 19
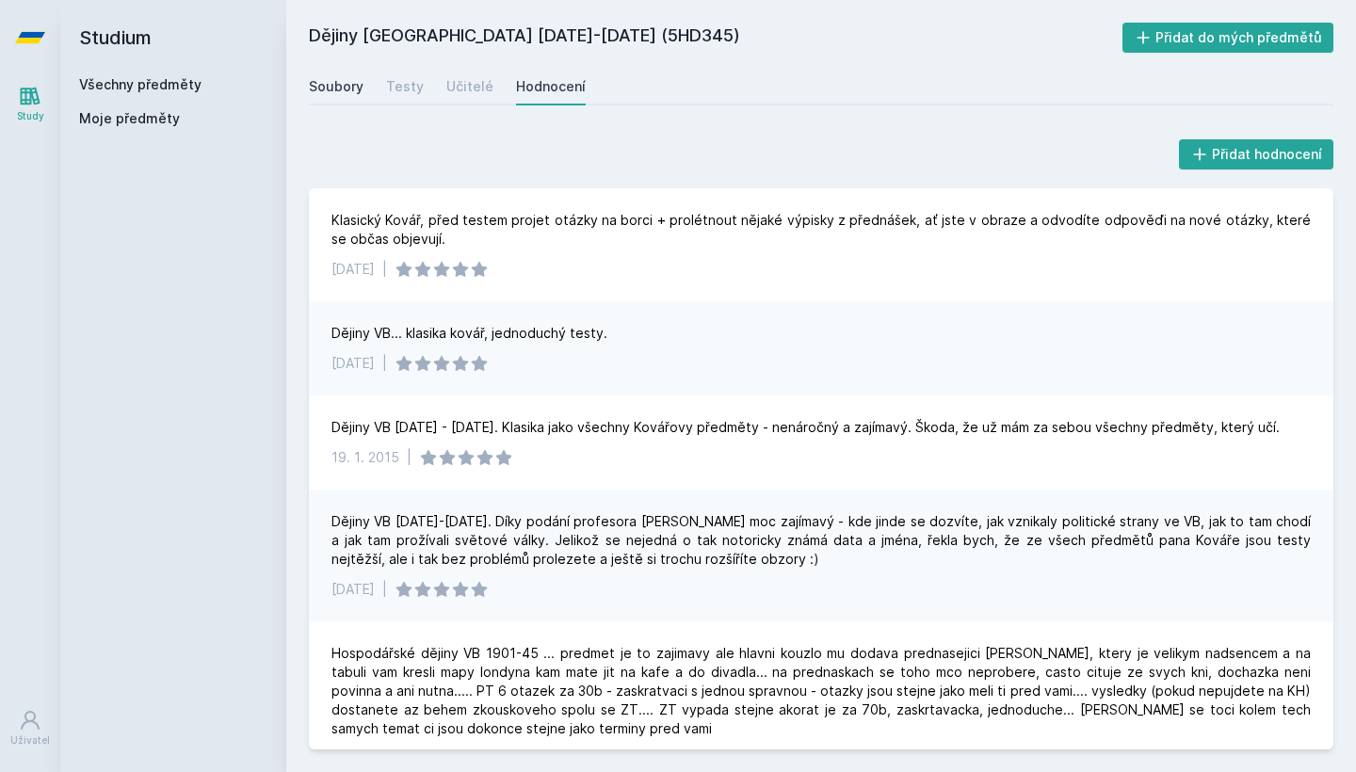
click at [350, 82] on div "Soubory" at bounding box center [336, 86] width 55 height 19
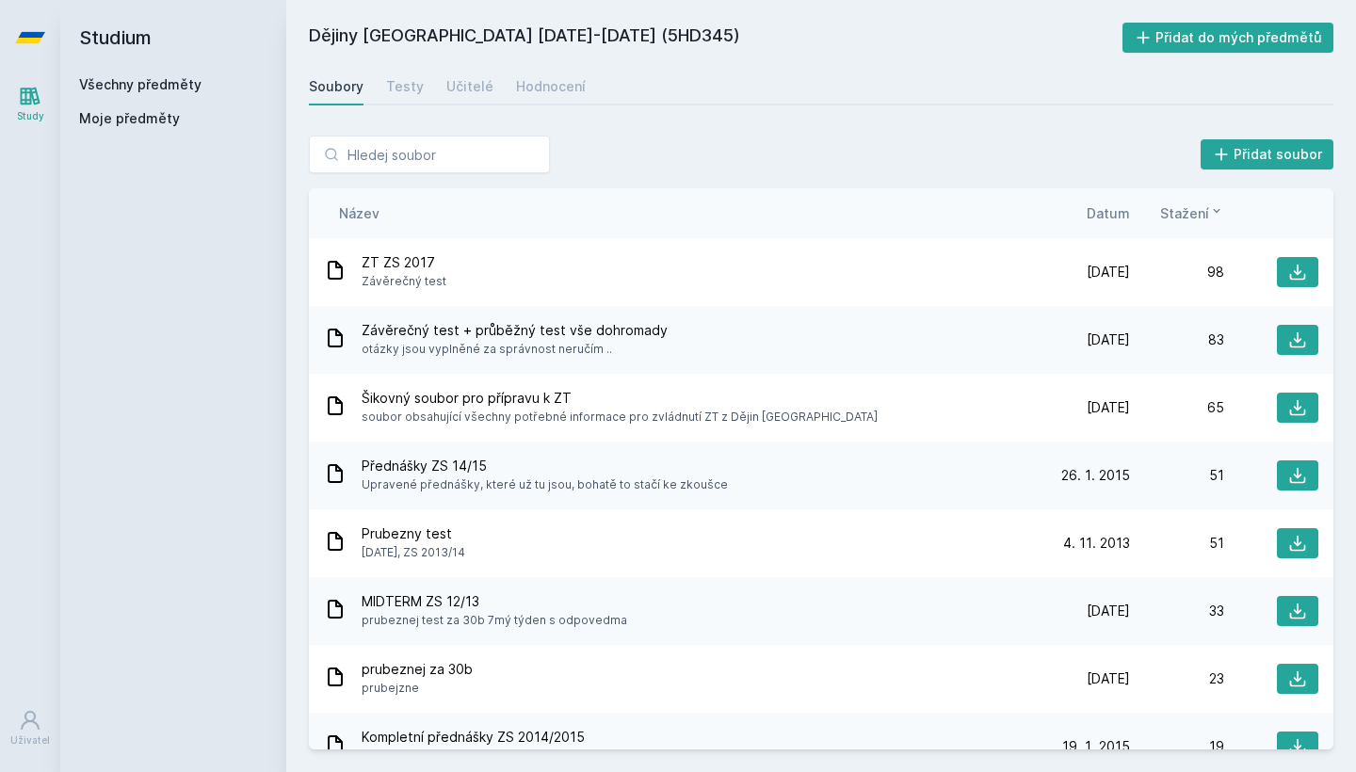
click at [1099, 212] on span "Datum" at bounding box center [1107, 213] width 43 height 20
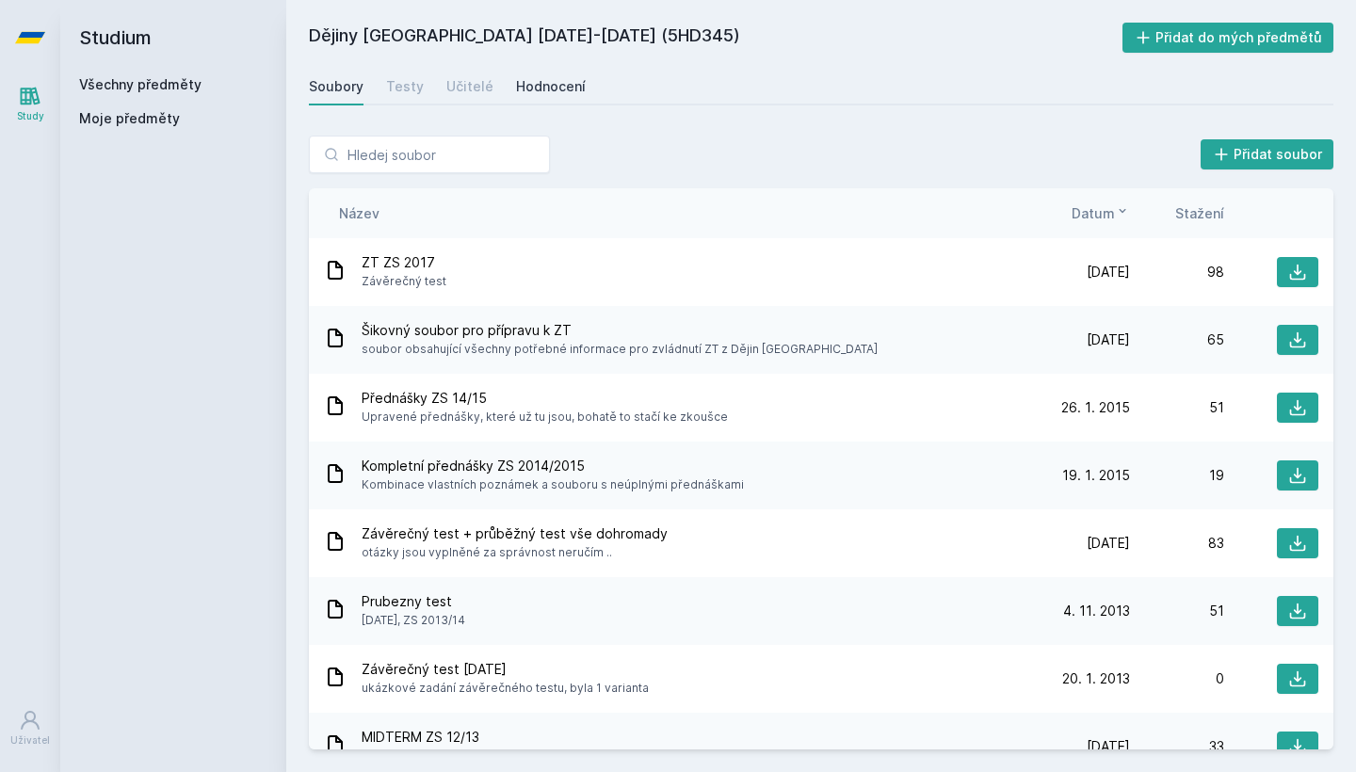
click at [554, 97] on link "Hodnocení" at bounding box center [551, 87] width 70 height 38
